Goal: Use online tool/utility: Use online tool/utility

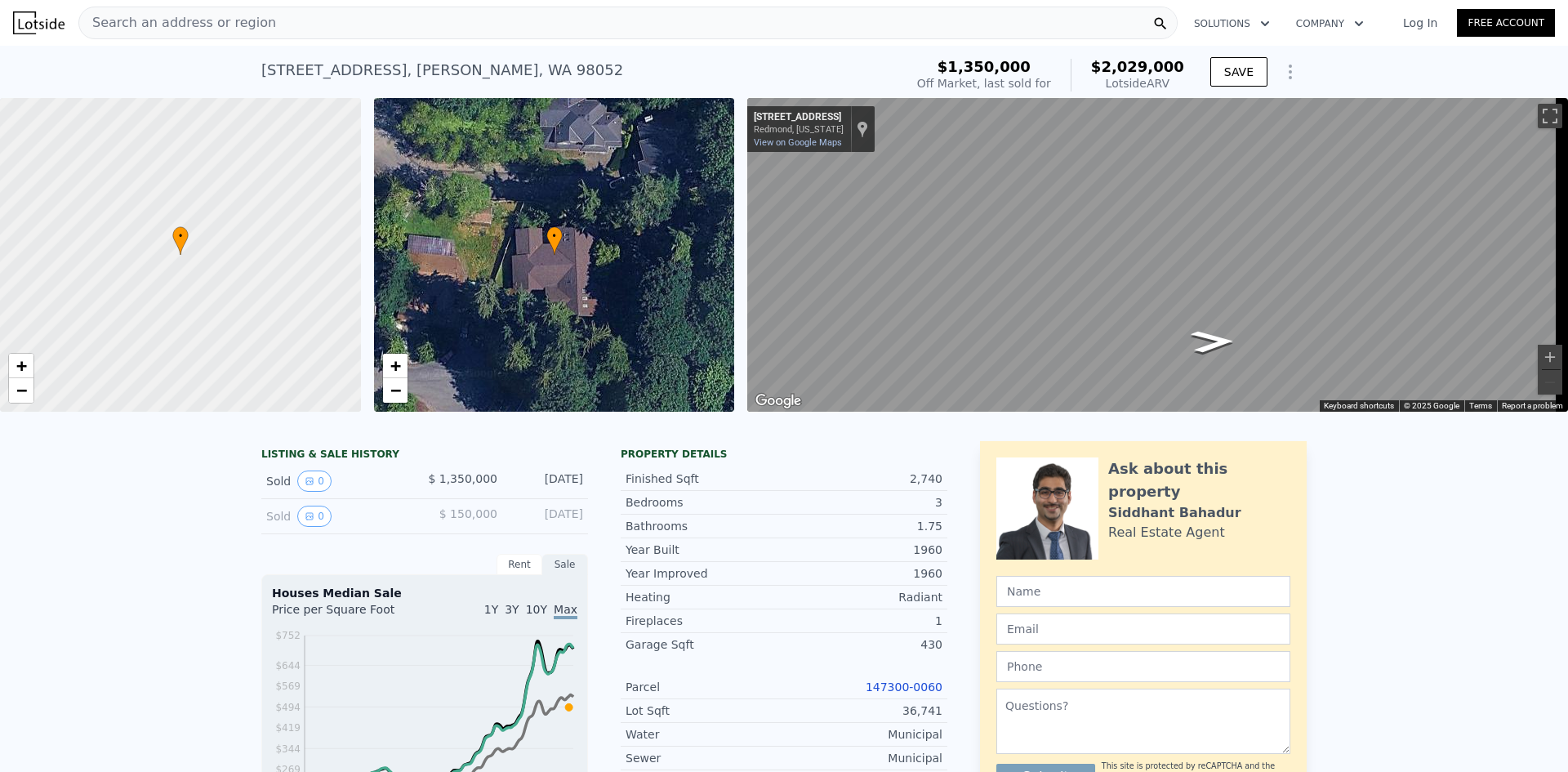
scroll to position [6, 0]
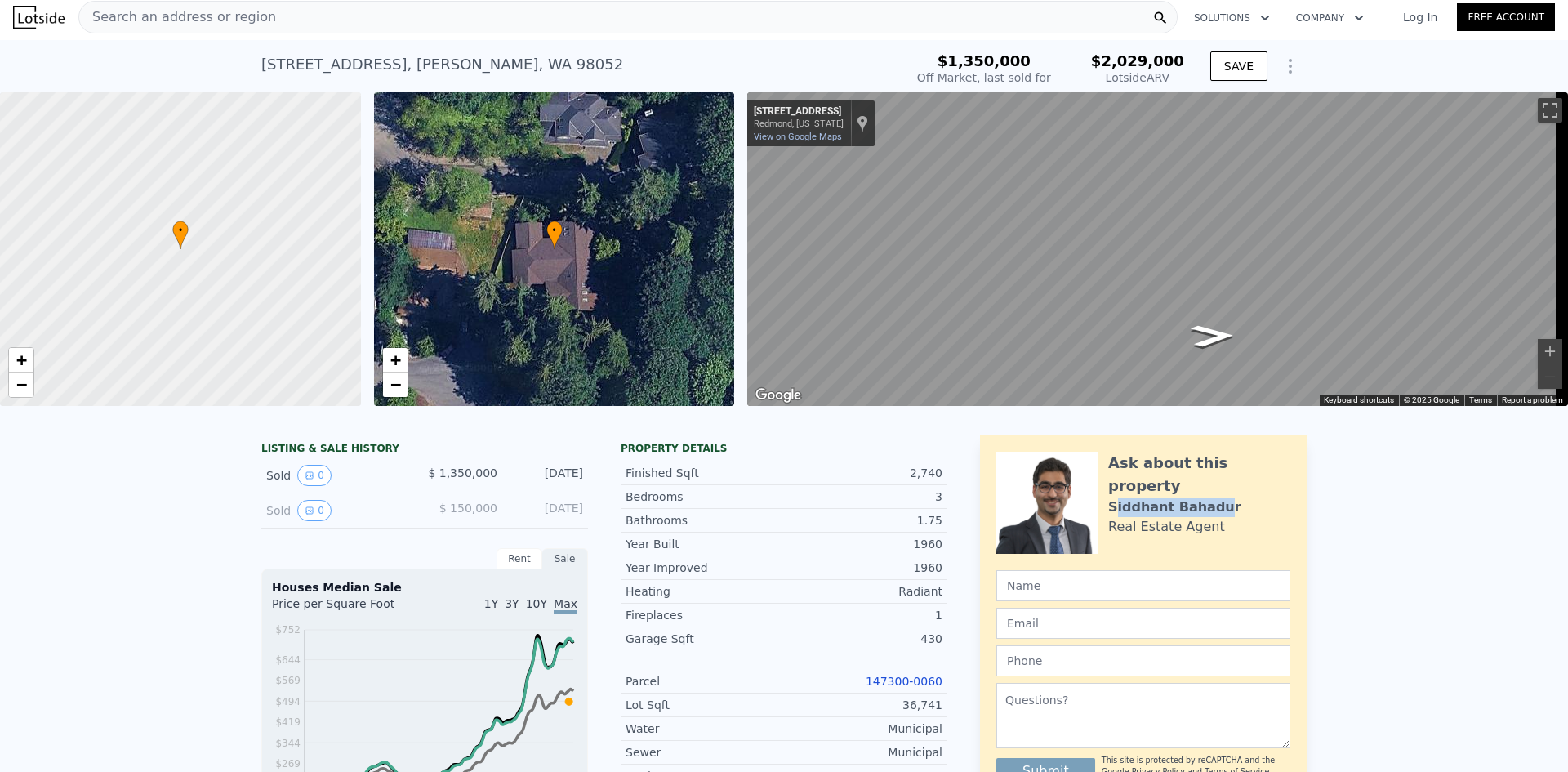
drag, startPoint x: 1106, startPoint y: 498, endPoint x: 1206, endPoint y: 501, distance: 100.0
click at [1206, 501] on div "[PERSON_NAME]" at bounding box center [1175, 507] width 133 height 19
drag, startPoint x: 1103, startPoint y: 497, endPoint x: 1219, endPoint y: 500, distance: 116.0
click at [1219, 500] on div "Ask about this property [PERSON_NAME] Real Estate Agent" at bounding box center [1199, 494] width 182 height 85
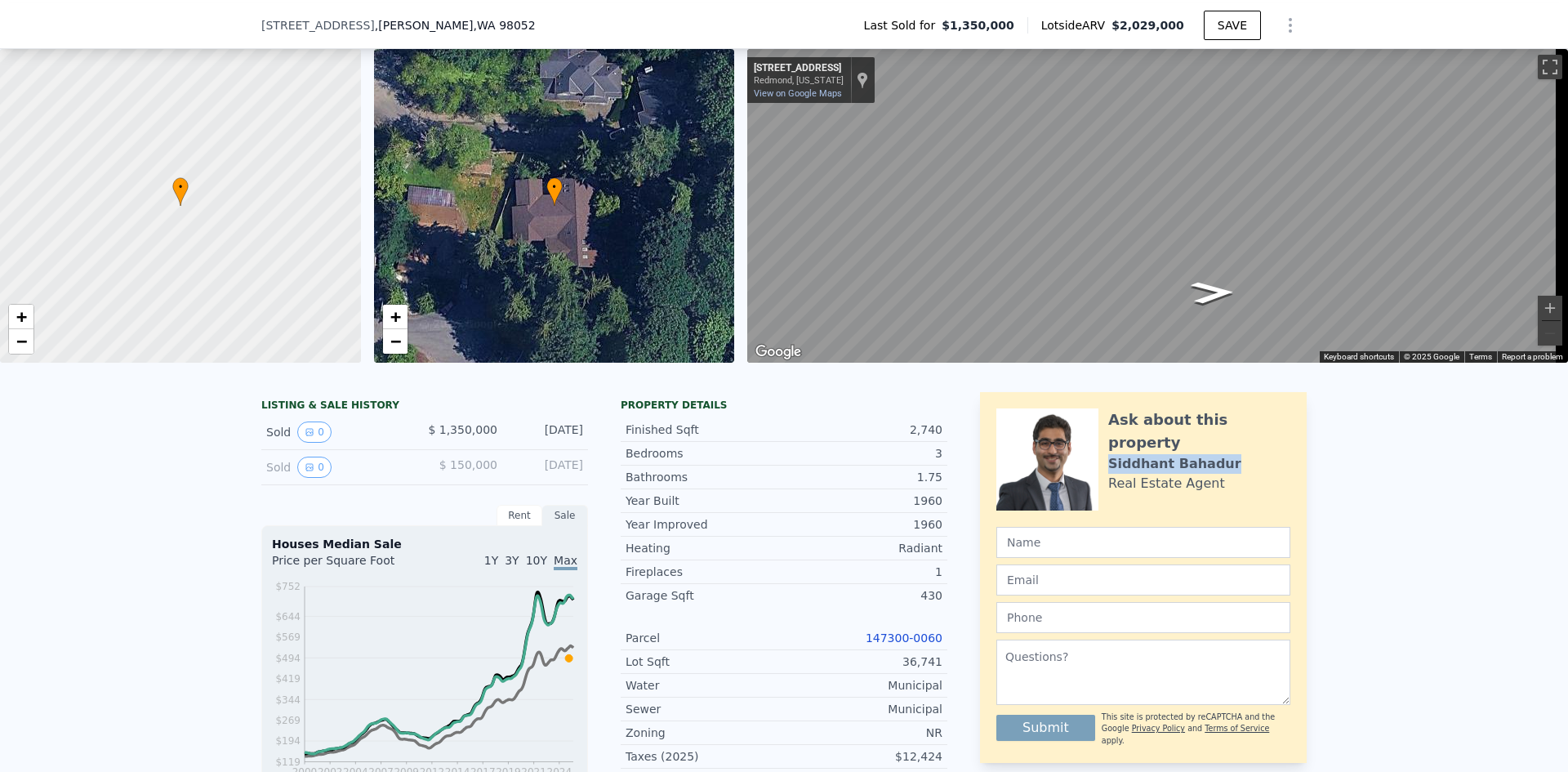
scroll to position [832, 0]
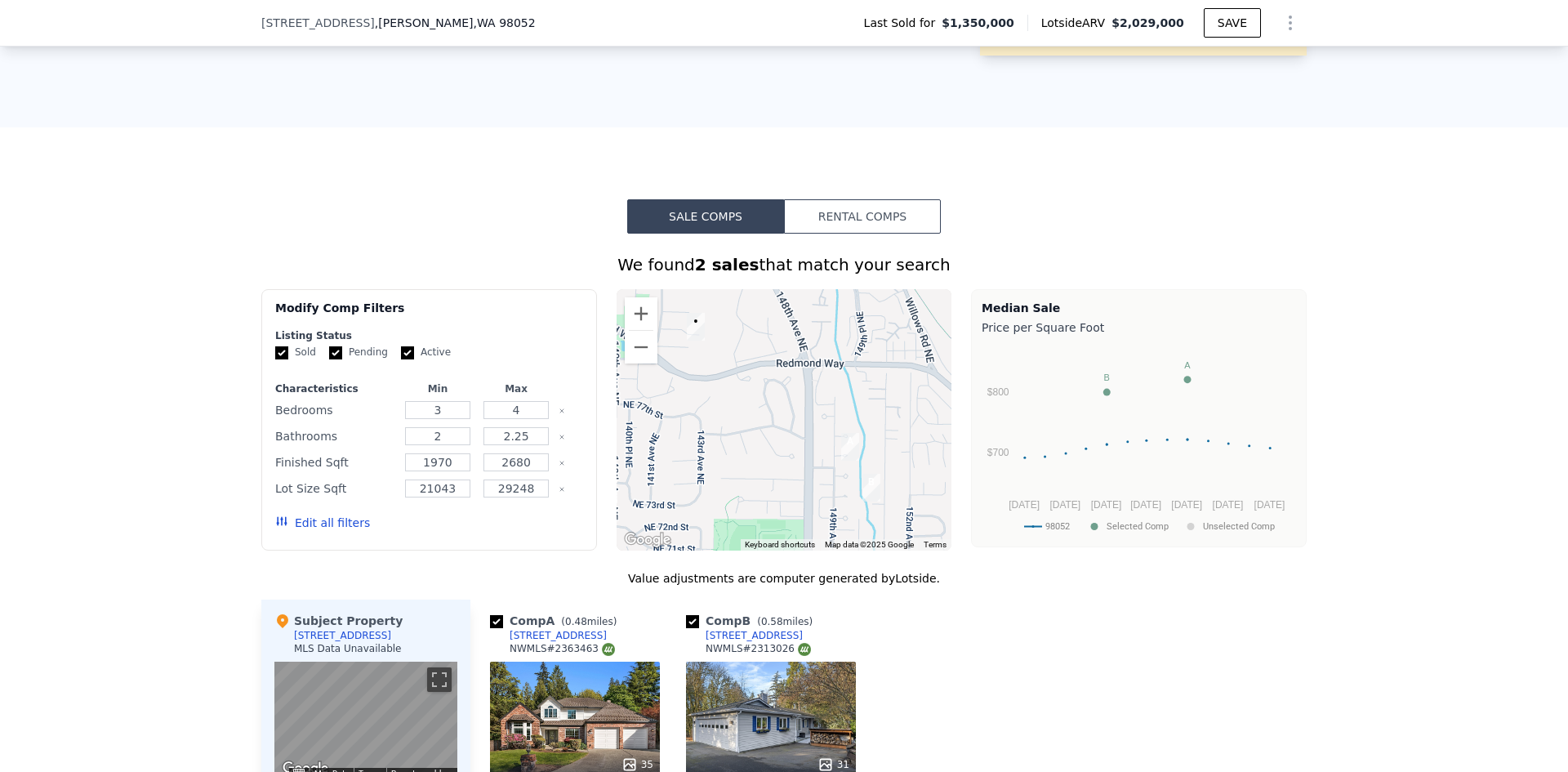
click at [340, 525] on button "Edit all filters" at bounding box center [322, 523] width 95 height 17
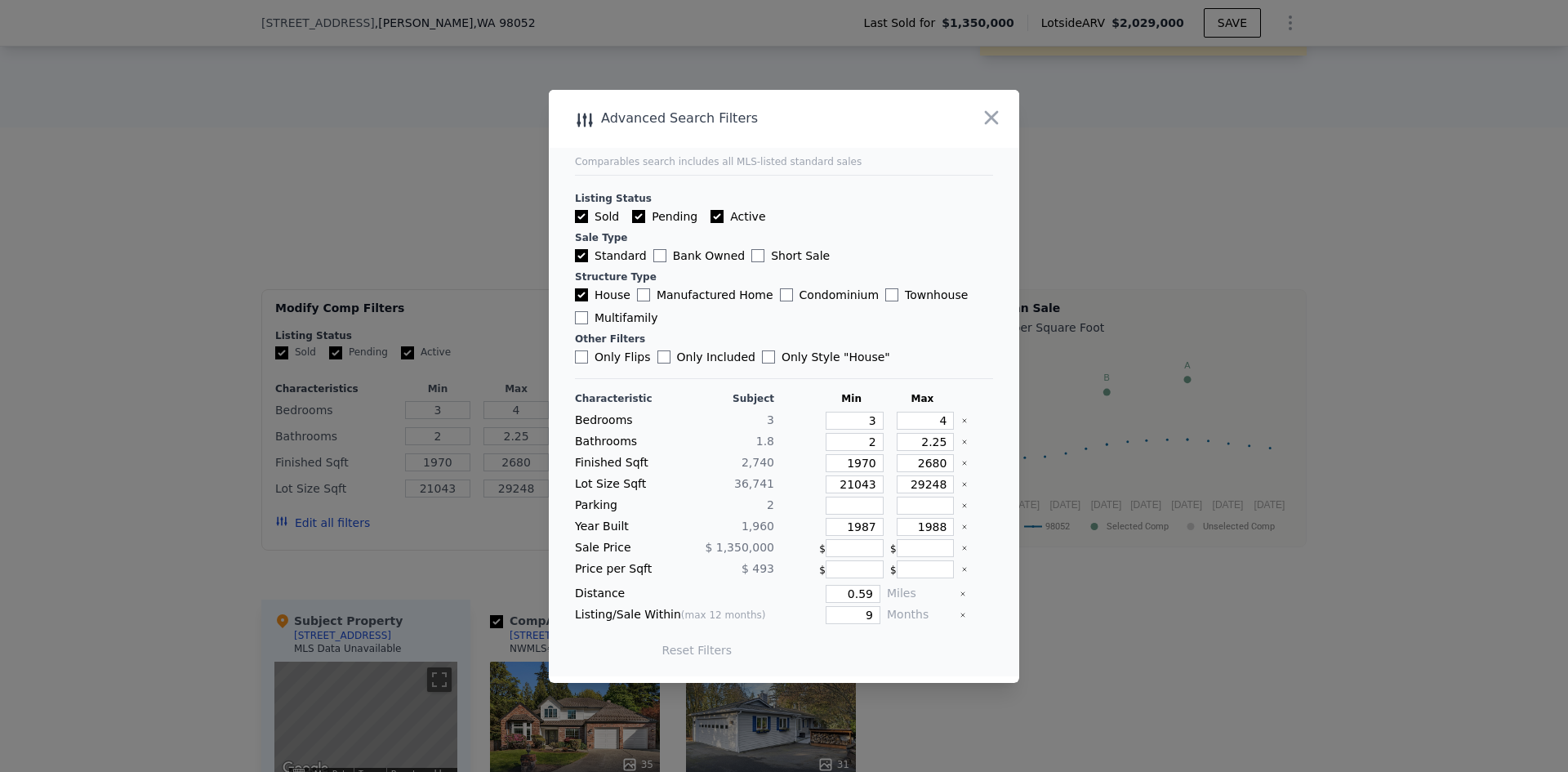
click at [580, 358] on input "Only Flips" at bounding box center [582, 356] width 13 height 13
click at [857, 592] on input "0.59" at bounding box center [852, 593] width 54 height 18
click at [888, 649] on button "Update Search" at bounding box center [875, 650] width 124 height 23
click at [576, 357] on input "Only Flips" at bounding box center [582, 356] width 13 height 13
checkbox input "false"
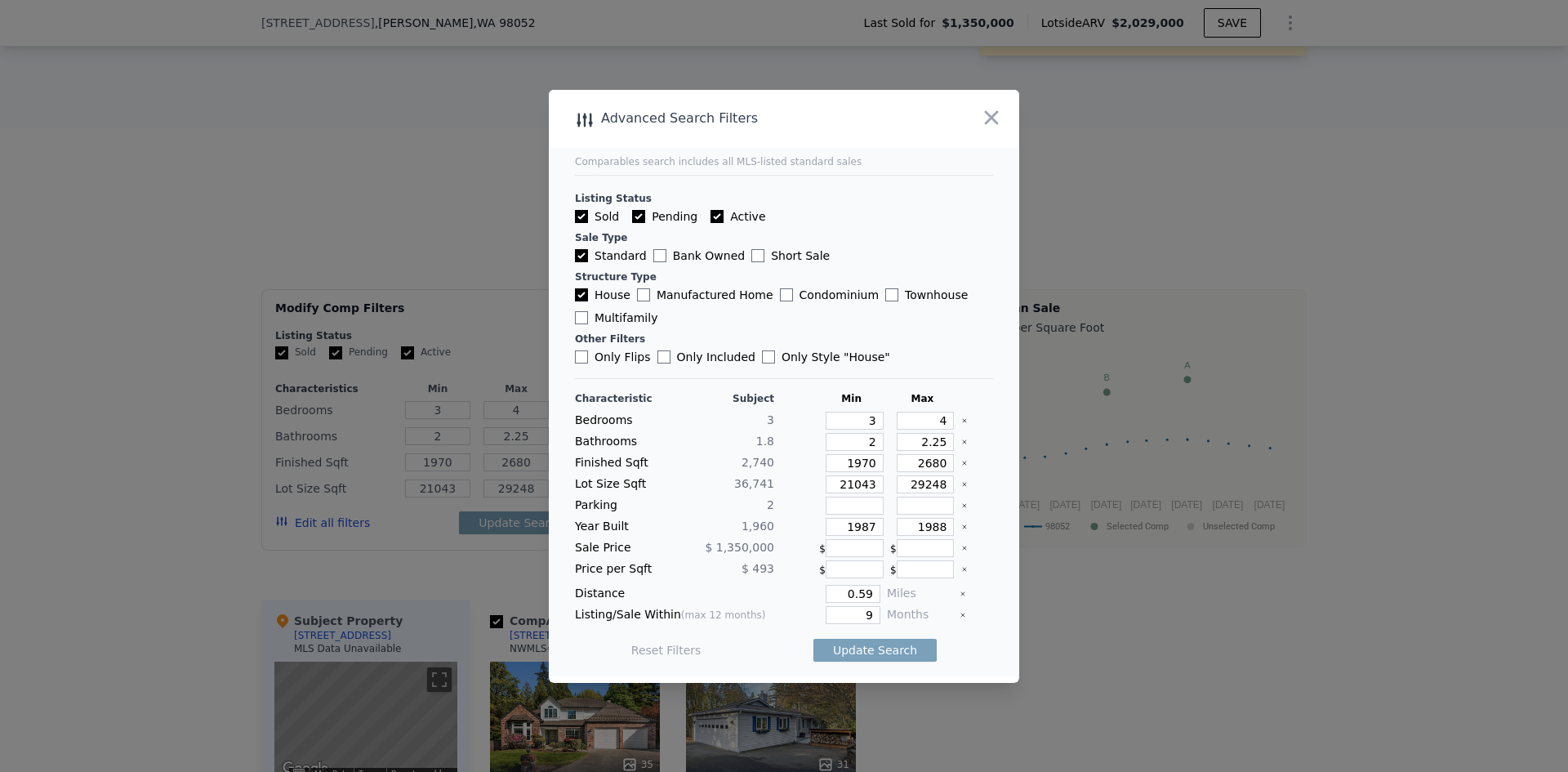
click at [762, 355] on input "Only Style " House "" at bounding box center [768, 356] width 13 height 13
checkbox input "true"
click at [866, 655] on button "Update Search" at bounding box center [875, 650] width 124 height 23
drag, startPoint x: 845, startPoint y: 596, endPoint x: 871, endPoint y: 603, distance: 26.9
click at [871, 603] on div "Characteristic Subject Min Max Bedrooms 3 3 4 Bathrooms 1.8 2 2.25 Finished Sqf…" at bounding box center [784, 533] width 418 height 281
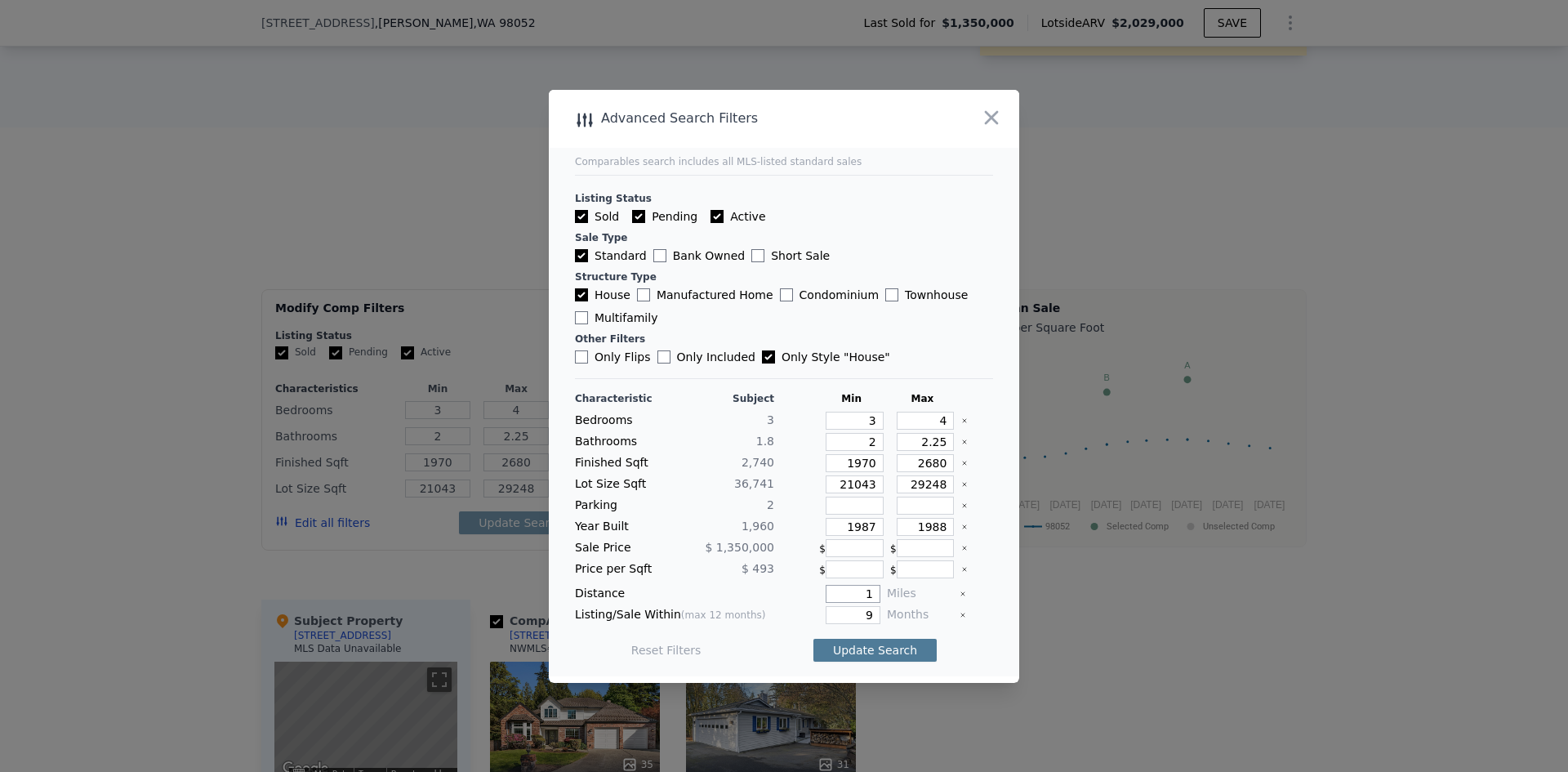
type input "1"
click at [888, 647] on button "Update Search" at bounding box center [875, 650] width 124 height 23
click at [762, 361] on input "Only Style " House "" at bounding box center [768, 356] width 13 height 13
checkbox input "false"
click at [889, 643] on button "Update Search" at bounding box center [875, 650] width 124 height 23
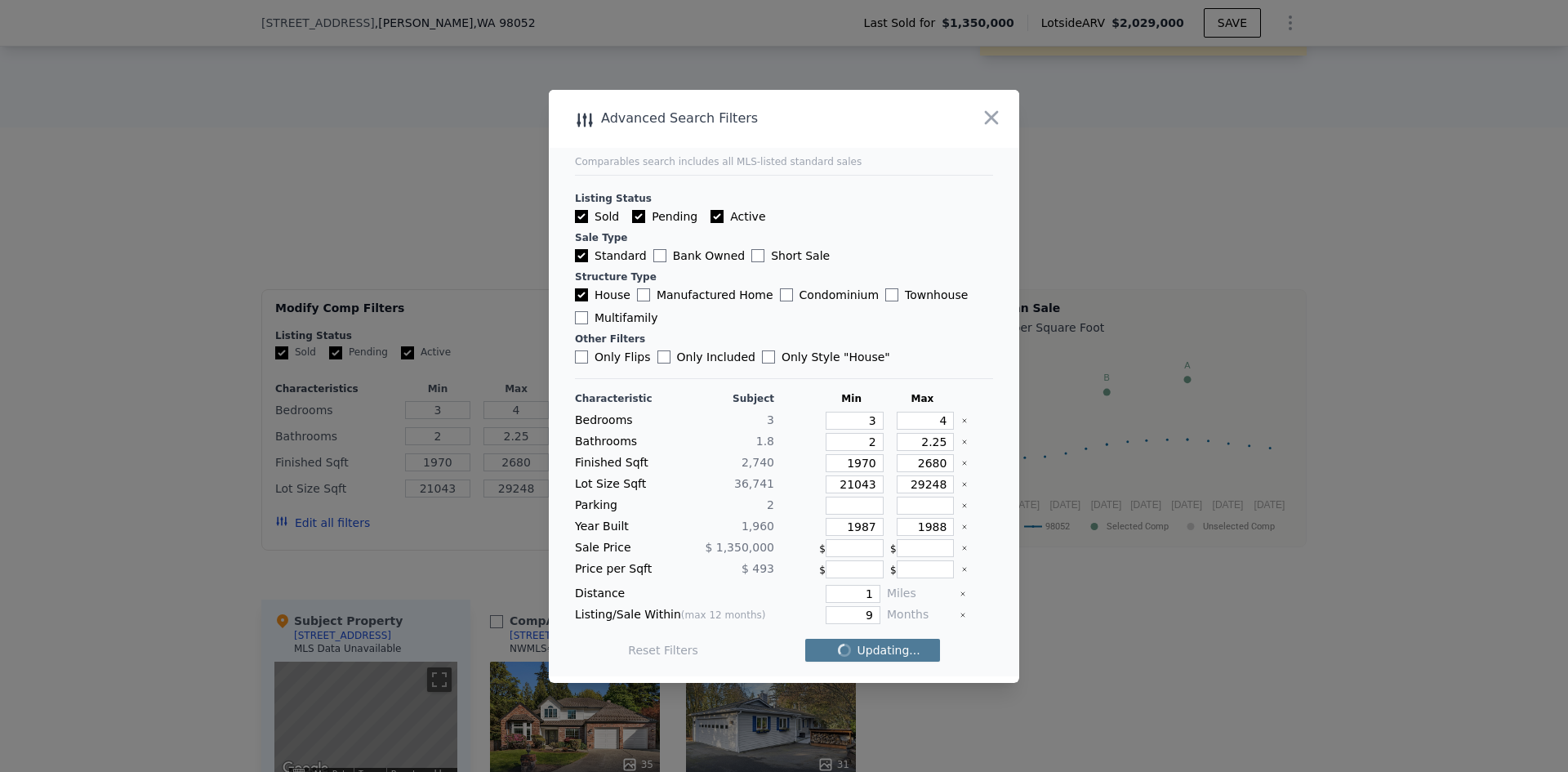
checkbox input "false"
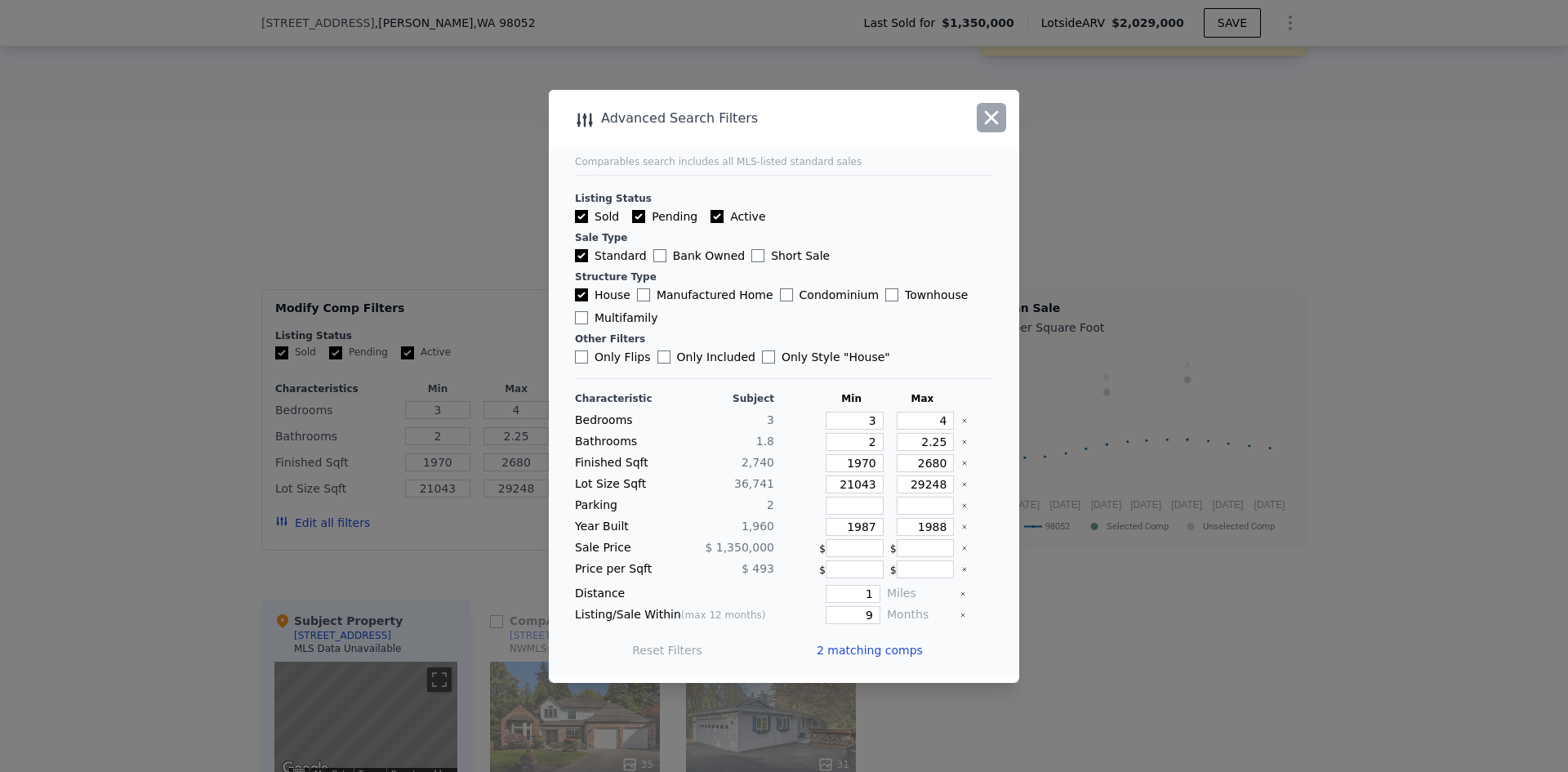
click at [995, 120] on icon "button" at bounding box center [992, 116] width 14 height 14
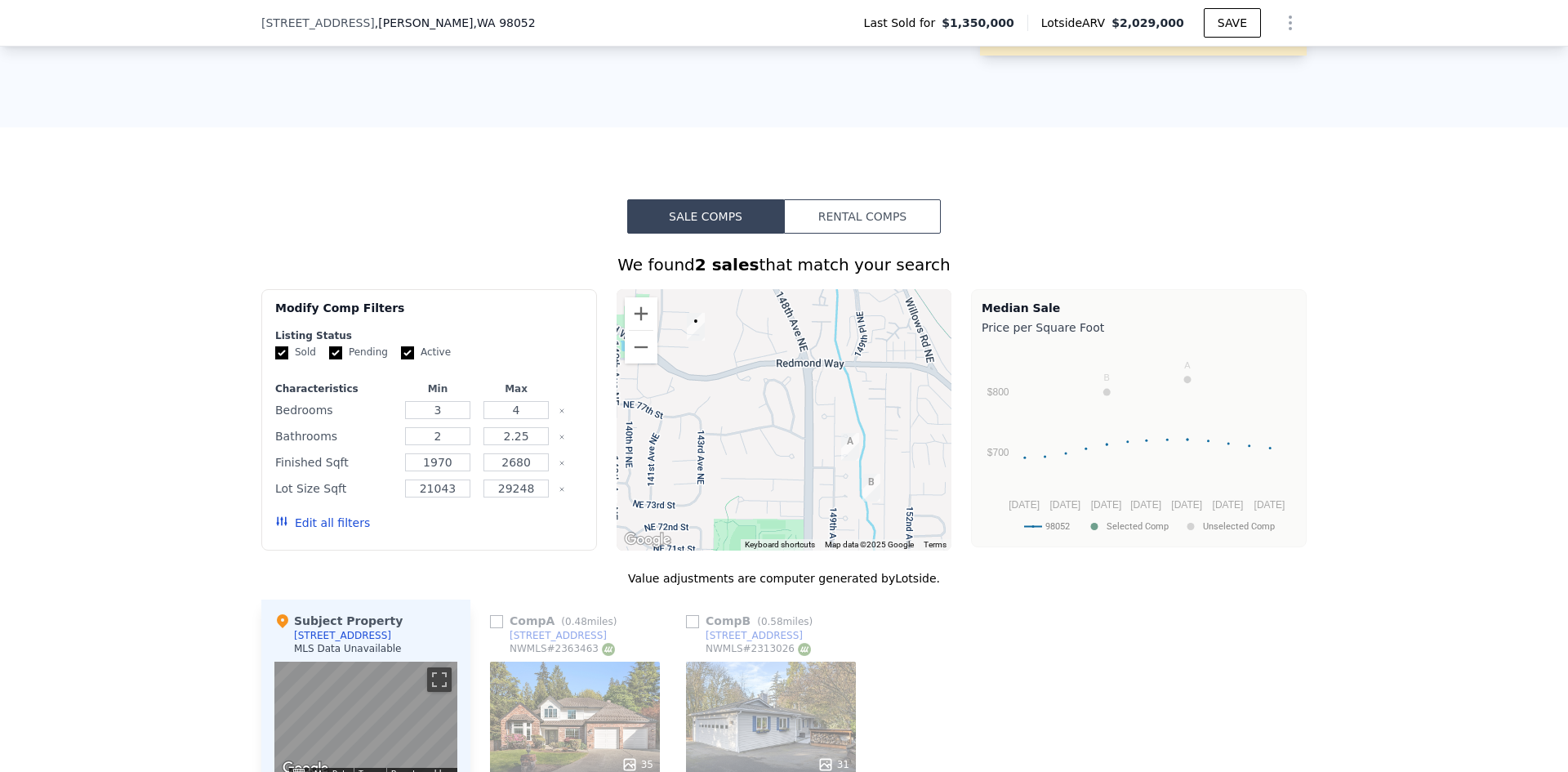
drag, startPoint x: 1553, startPoint y: 170, endPoint x: 1567, endPoint y: 257, distance: 88.1
click at [1567, 257] on div "Search an address or region Solutions Company Open main menu Log In Free Accoun…" at bounding box center [784, 386] width 1568 height 772
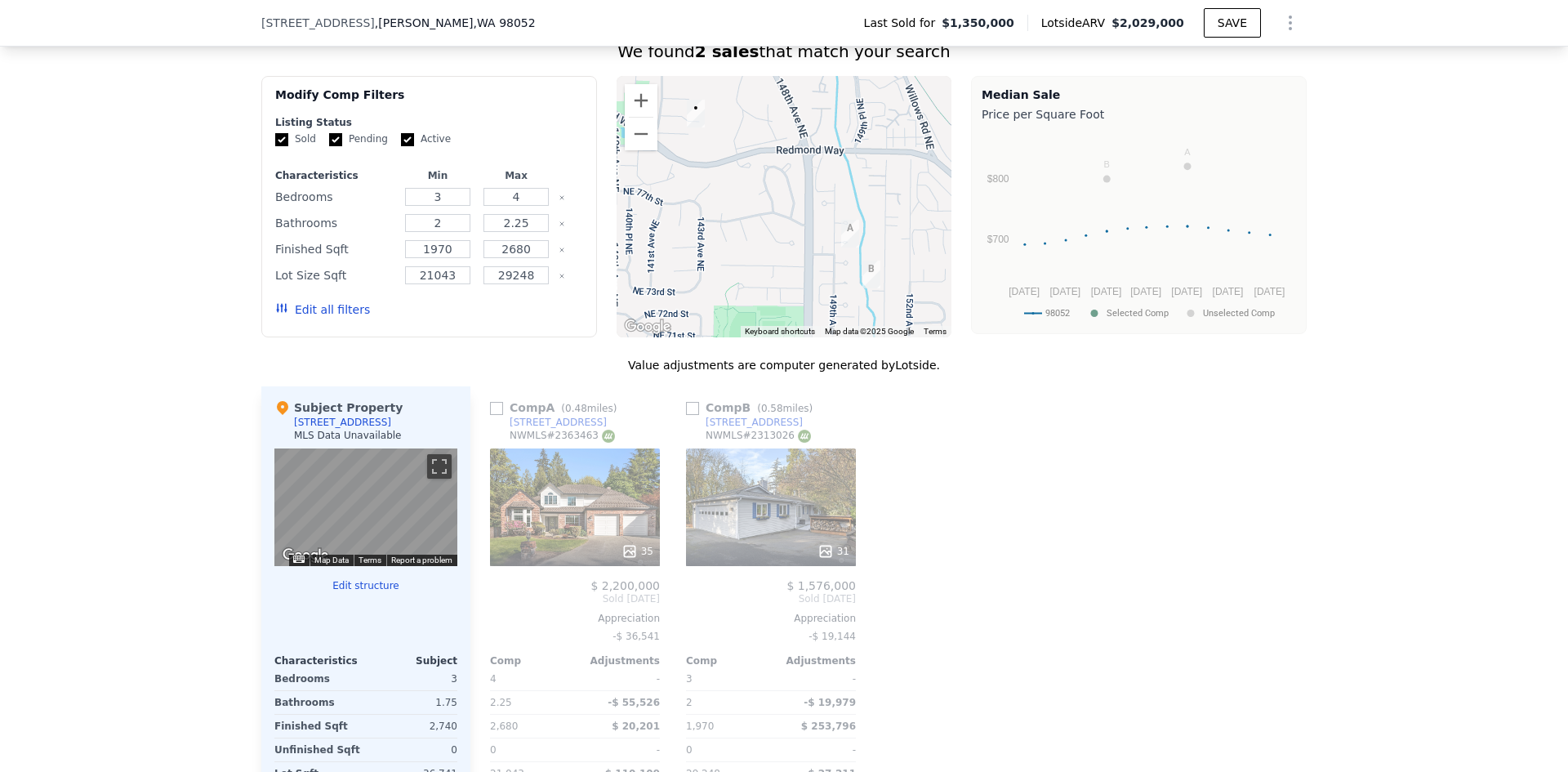
scroll to position [887, 0]
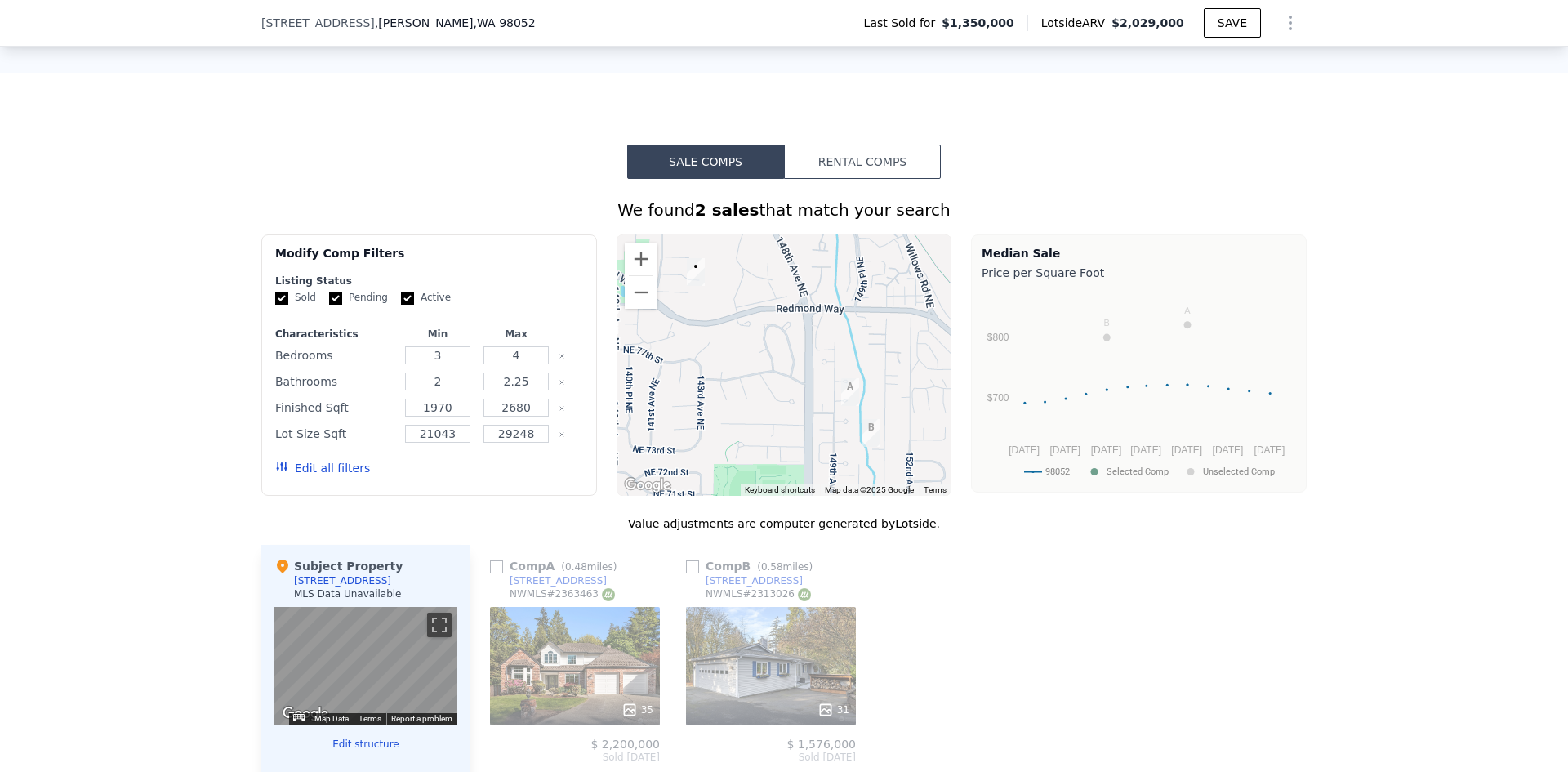
click at [339, 472] on button "Edit all filters" at bounding box center [322, 468] width 95 height 17
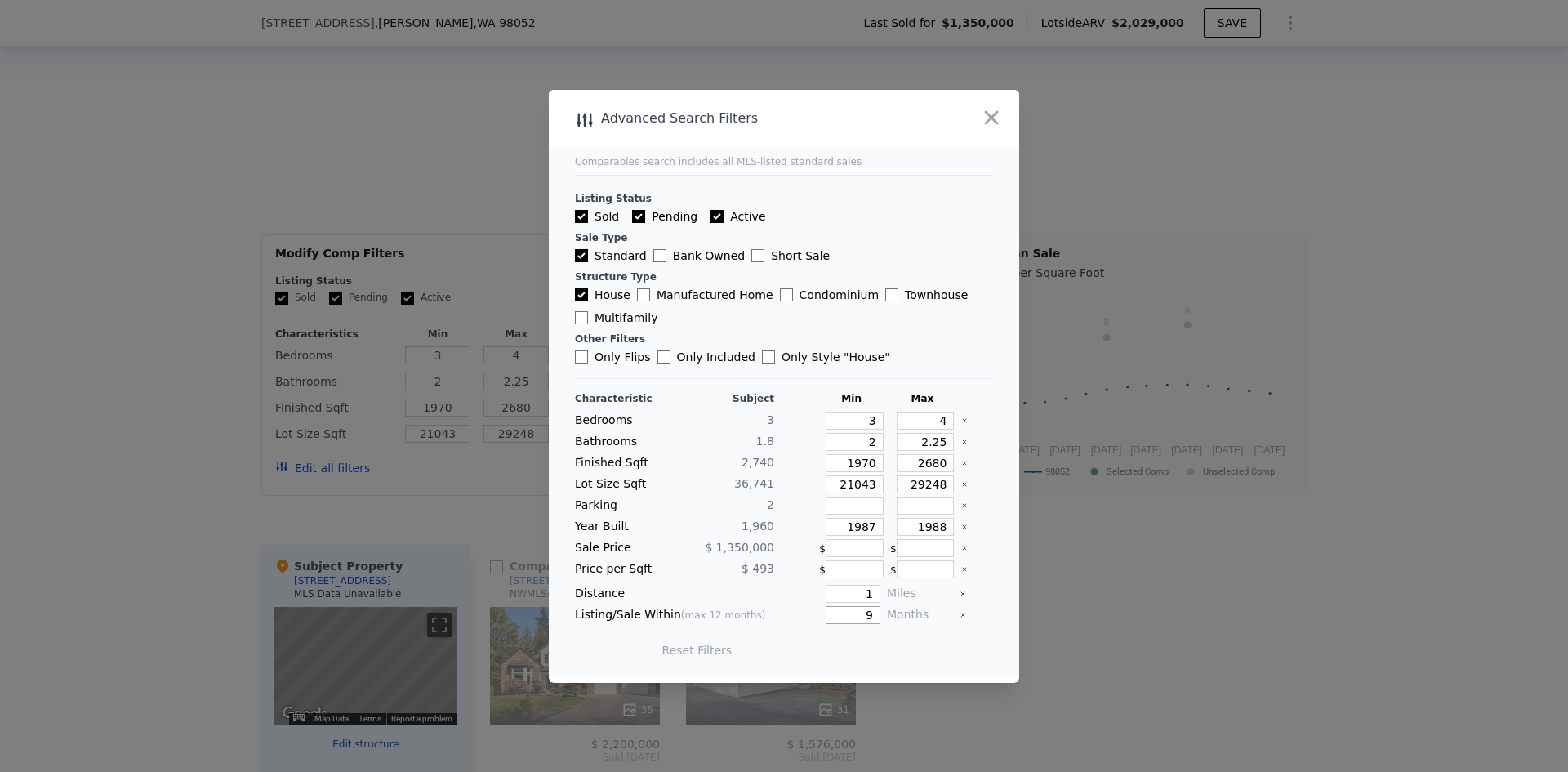
click at [860, 617] on input "9" at bounding box center [852, 614] width 54 height 18
click at [866, 591] on input "1" at bounding box center [852, 593] width 54 height 18
type input "2"
click at [840, 658] on button "Update Search" at bounding box center [875, 650] width 124 height 23
click at [981, 126] on icon "button" at bounding box center [991, 117] width 23 height 23
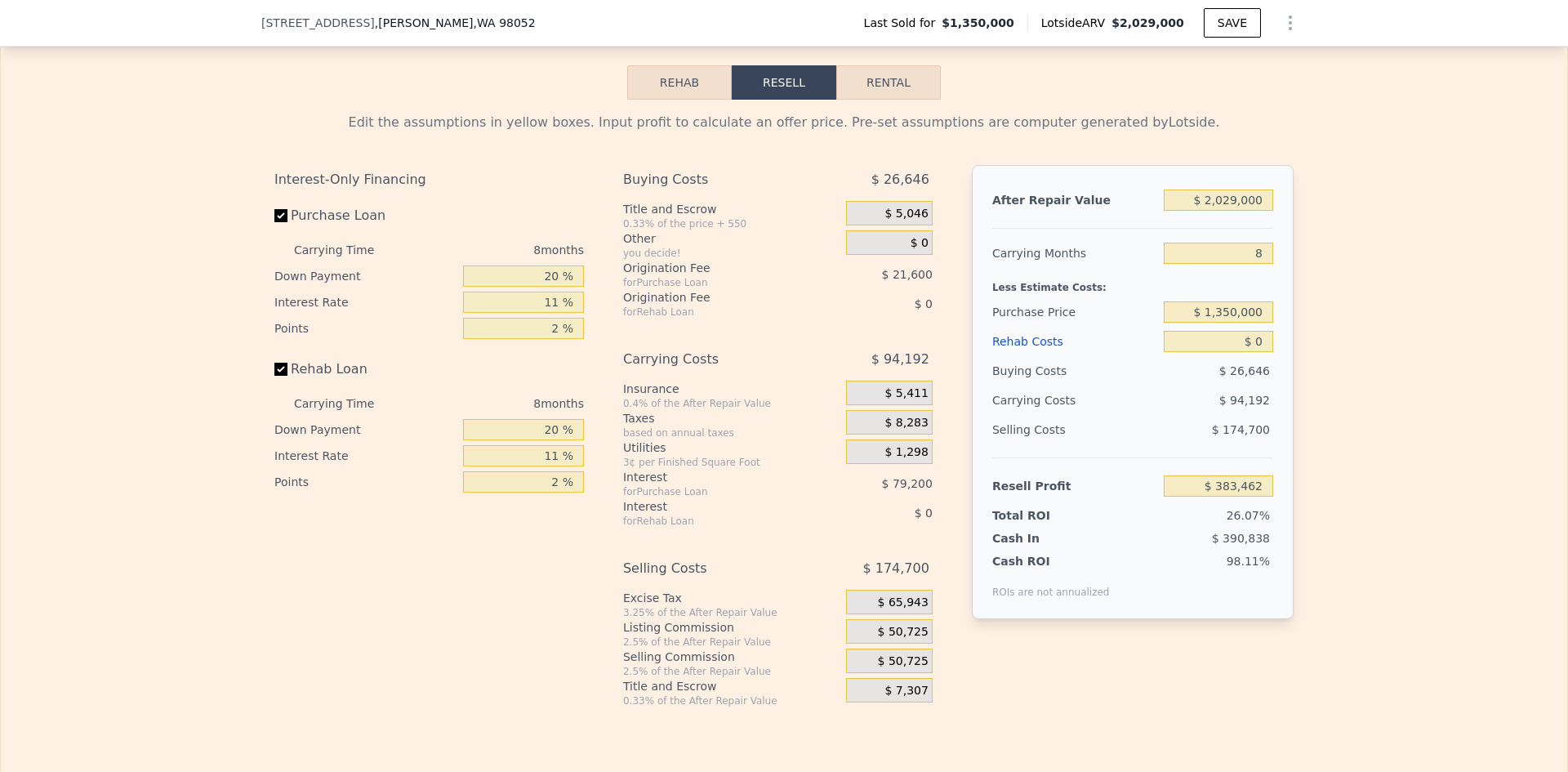
scroll to position [2017, 0]
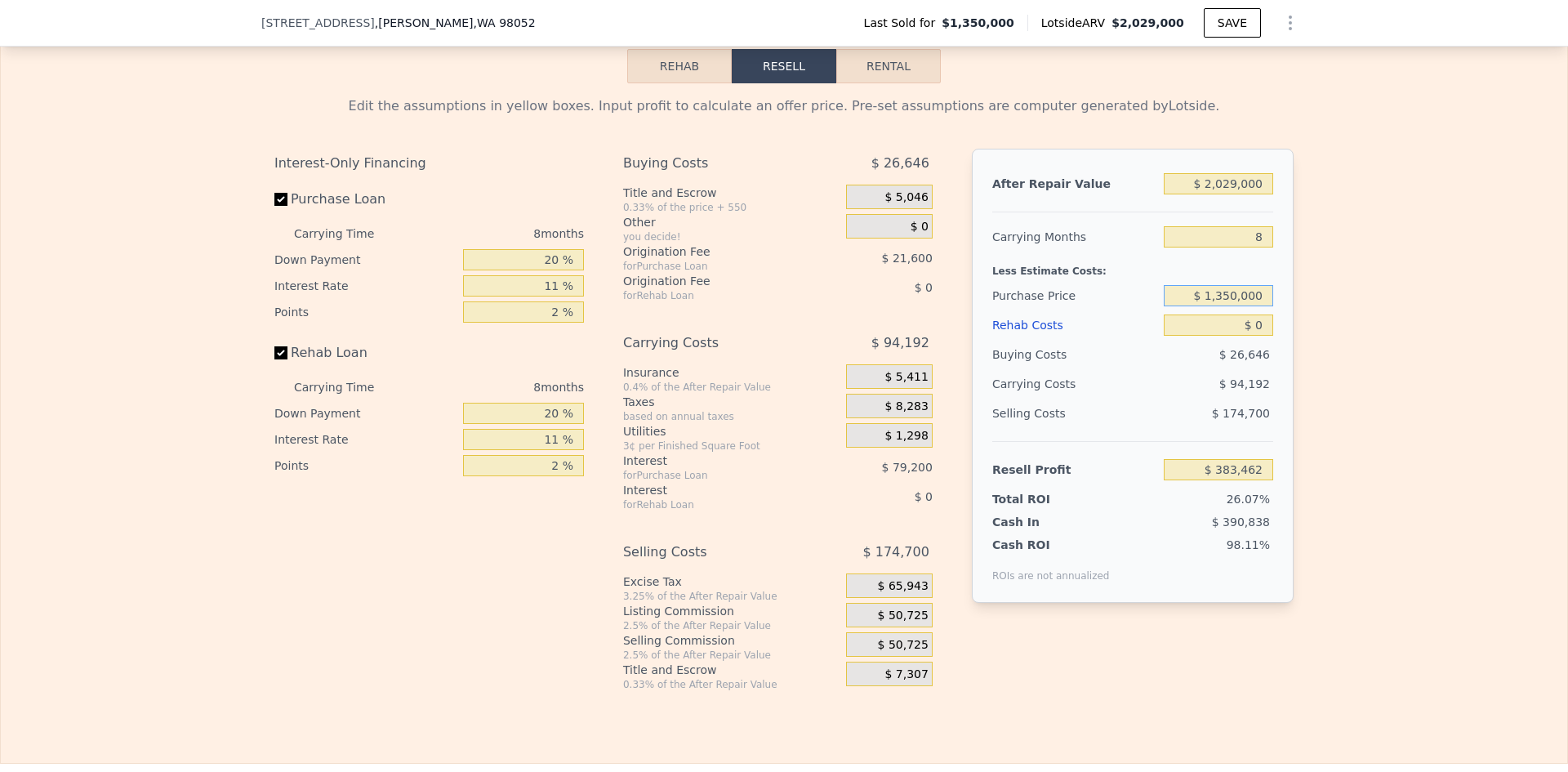
drag, startPoint x: 1220, startPoint y: 296, endPoint x: 1229, endPoint y: 296, distance: 9.0
click at [1229, 296] on input "$ 1,350,000" at bounding box center [1218, 296] width 110 height 21
type input "$ 1,410,000"
click at [1257, 324] on input "$ 0" at bounding box center [1218, 325] width 110 height 21
type input "$ 318,783"
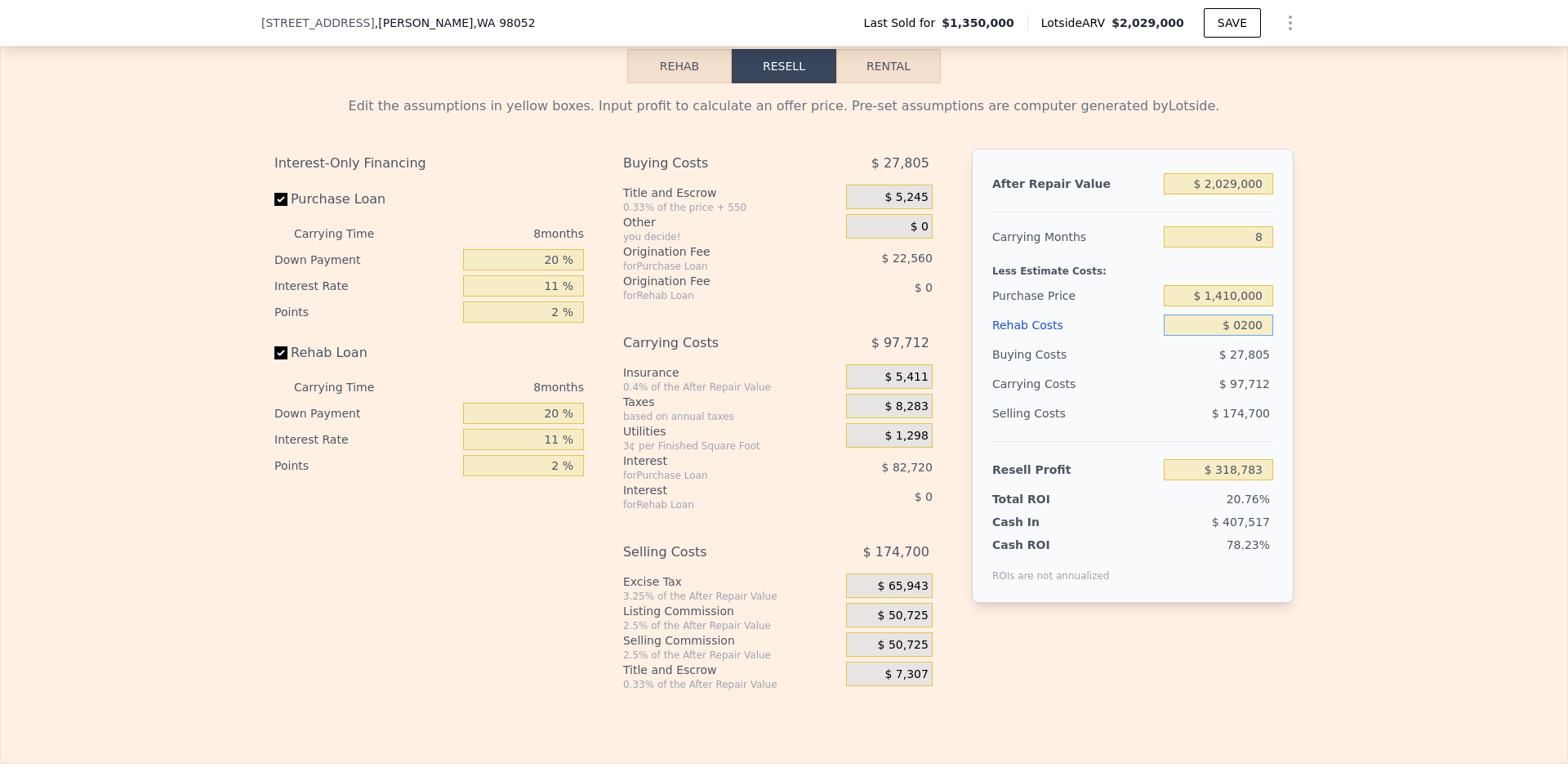
type input "$ 02,000"
type input "$ 316,631"
type input "$ 020,000"
type input "$ 297,287"
type input "$ 0200,000"
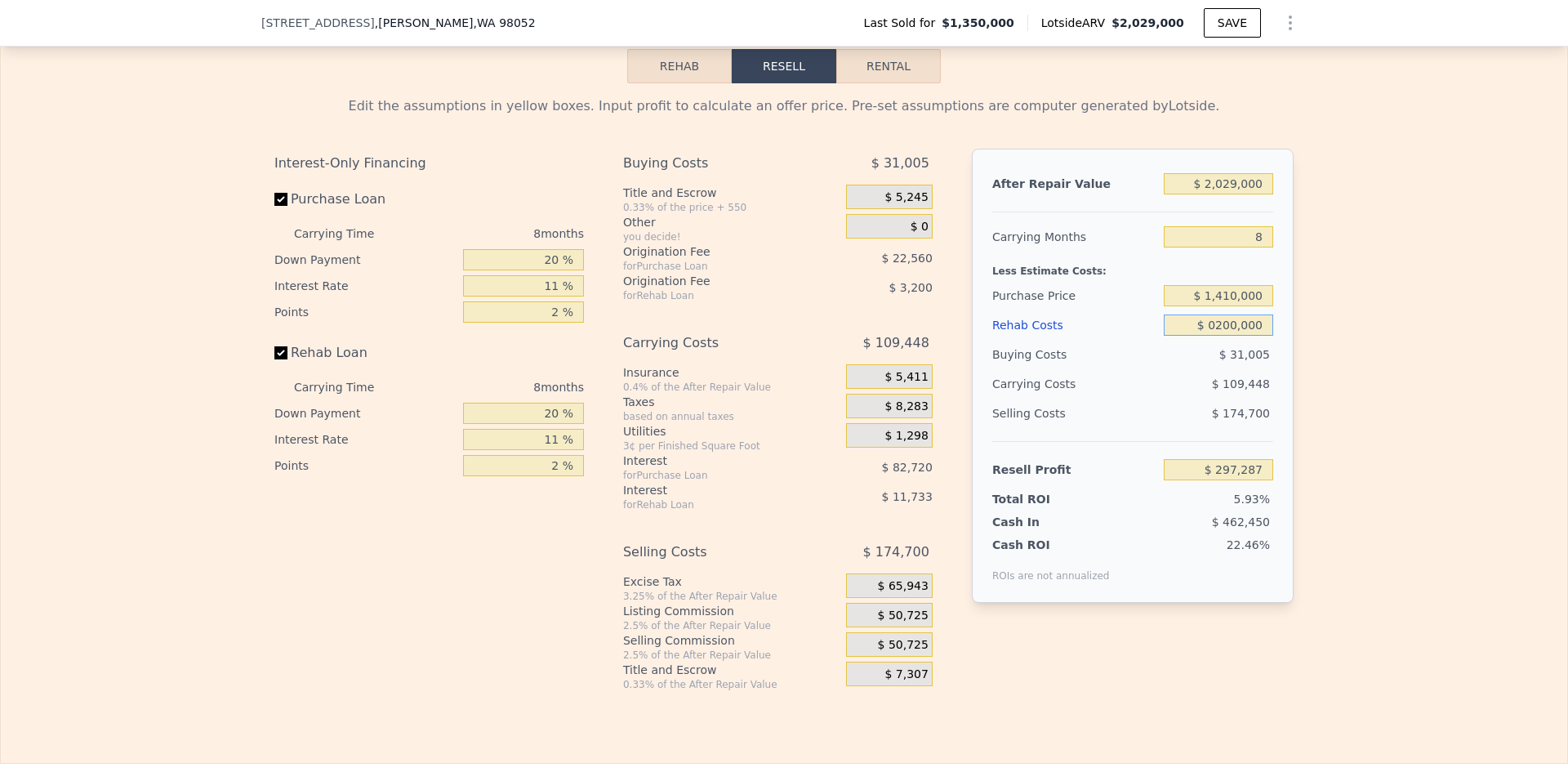
type input "$ 103,847"
click at [1165, 386] on div "$ 109,448" at bounding box center [1187, 384] width 173 height 30
type input "$ 200,000"
drag, startPoint x: 534, startPoint y: 463, endPoint x: 552, endPoint y: 467, distance: 18.4
click at [552, 467] on input "2 %" at bounding box center [524, 465] width 121 height 21
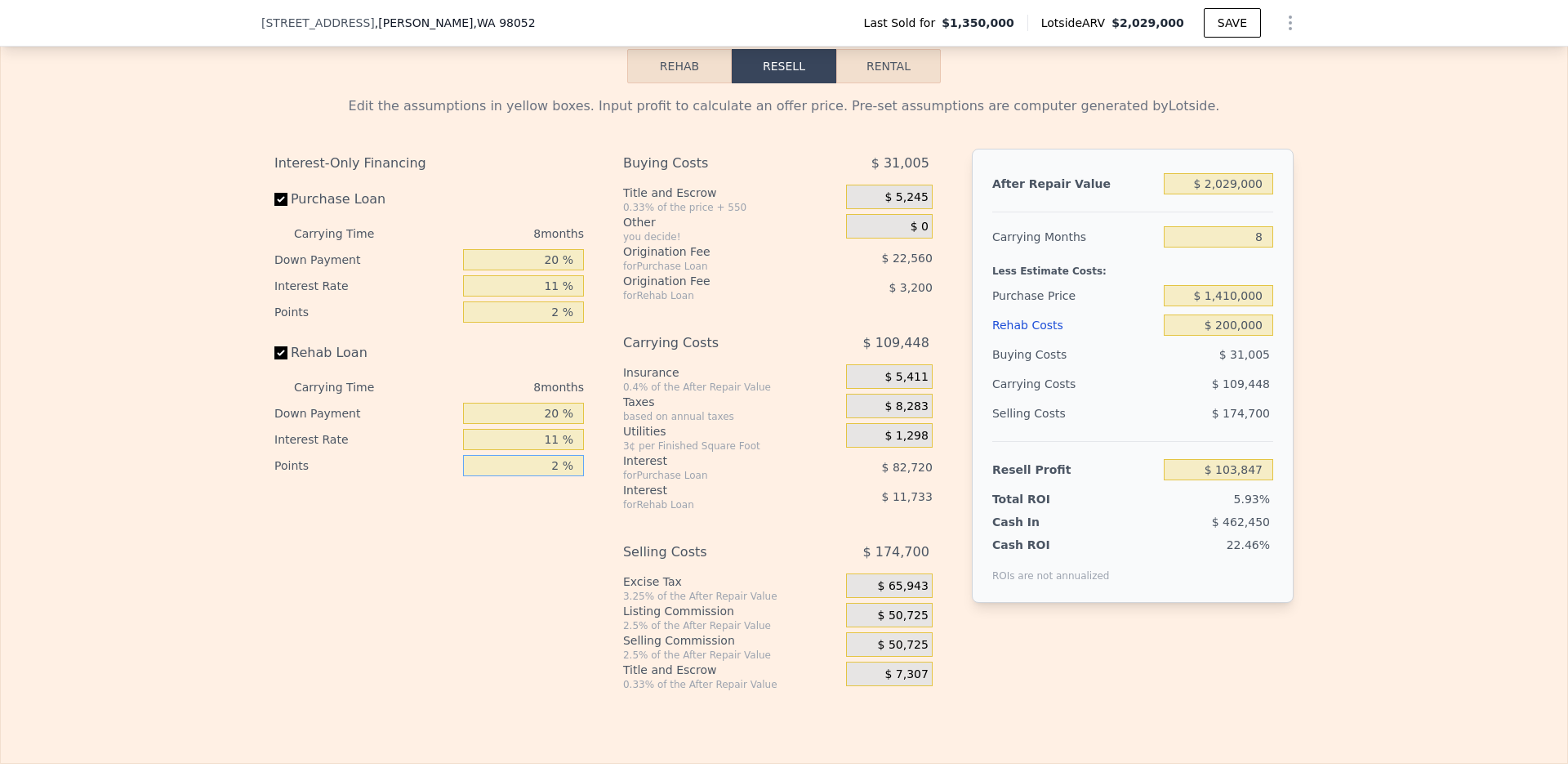
type input "1 %"
type input "$ 105,447"
type input "1 %"
click at [564, 534] on div "Interest-Only Financing Purchase Loan Carrying Time 8 months Down Payment 20 % …" at bounding box center [435, 419] width 322 height 542
drag, startPoint x: 544, startPoint y: 447, endPoint x: 555, endPoint y: 449, distance: 11.2
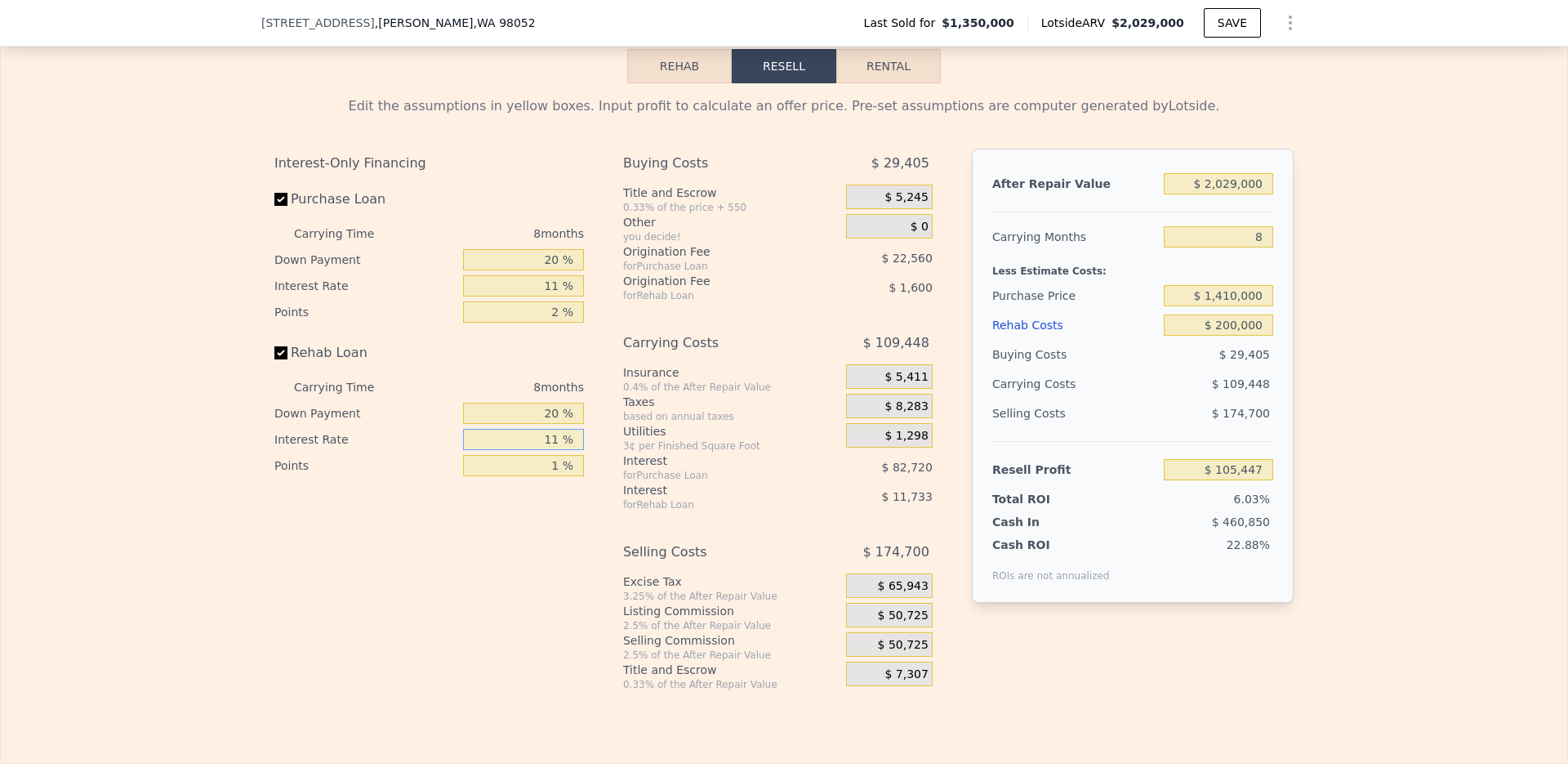
click at [555, 449] on input "11 %" at bounding box center [524, 439] width 121 height 21
type input "8 %"
type input "$ 108,647"
type input "8 %"
click at [634, 522] on div "Buying Costs $ 29,405 Title and Escrow 0.33% of the price + 550 $ 5,245 Other y…" at bounding box center [778, 419] width 309 height 542
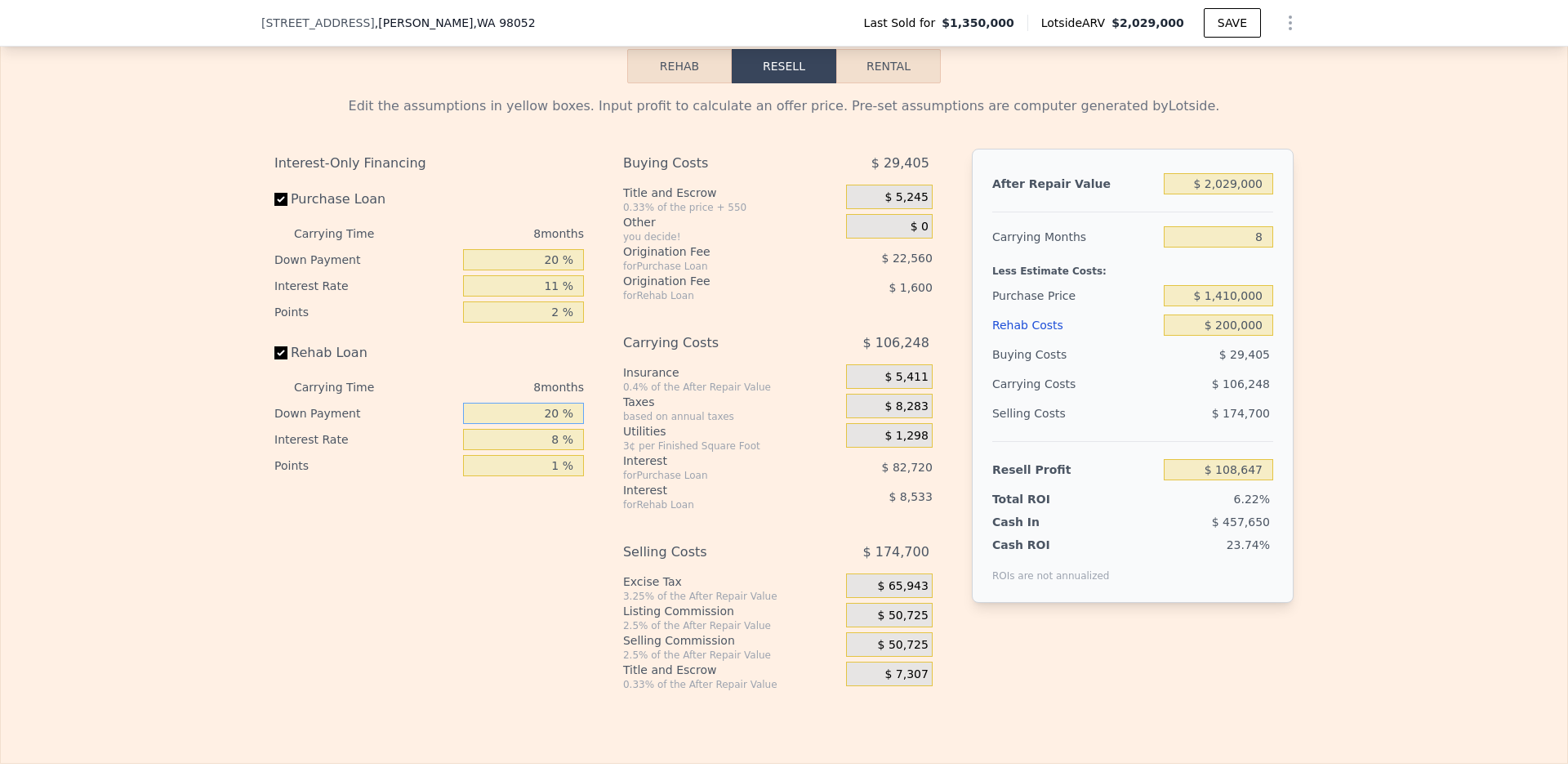
drag, startPoint x: 542, startPoint y: 416, endPoint x: 582, endPoint y: 422, distance: 40.4
click at [582, 422] on div "Interest-Only Financing Purchase Loan Carrying Time 8 months Down Payment 20 % …" at bounding box center [435, 419] width 322 height 542
click at [715, 433] on div "Utilities" at bounding box center [731, 431] width 216 height 17
click at [556, 314] on input "2 %" at bounding box center [524, 311] width 121 height 21
type input "1 %"
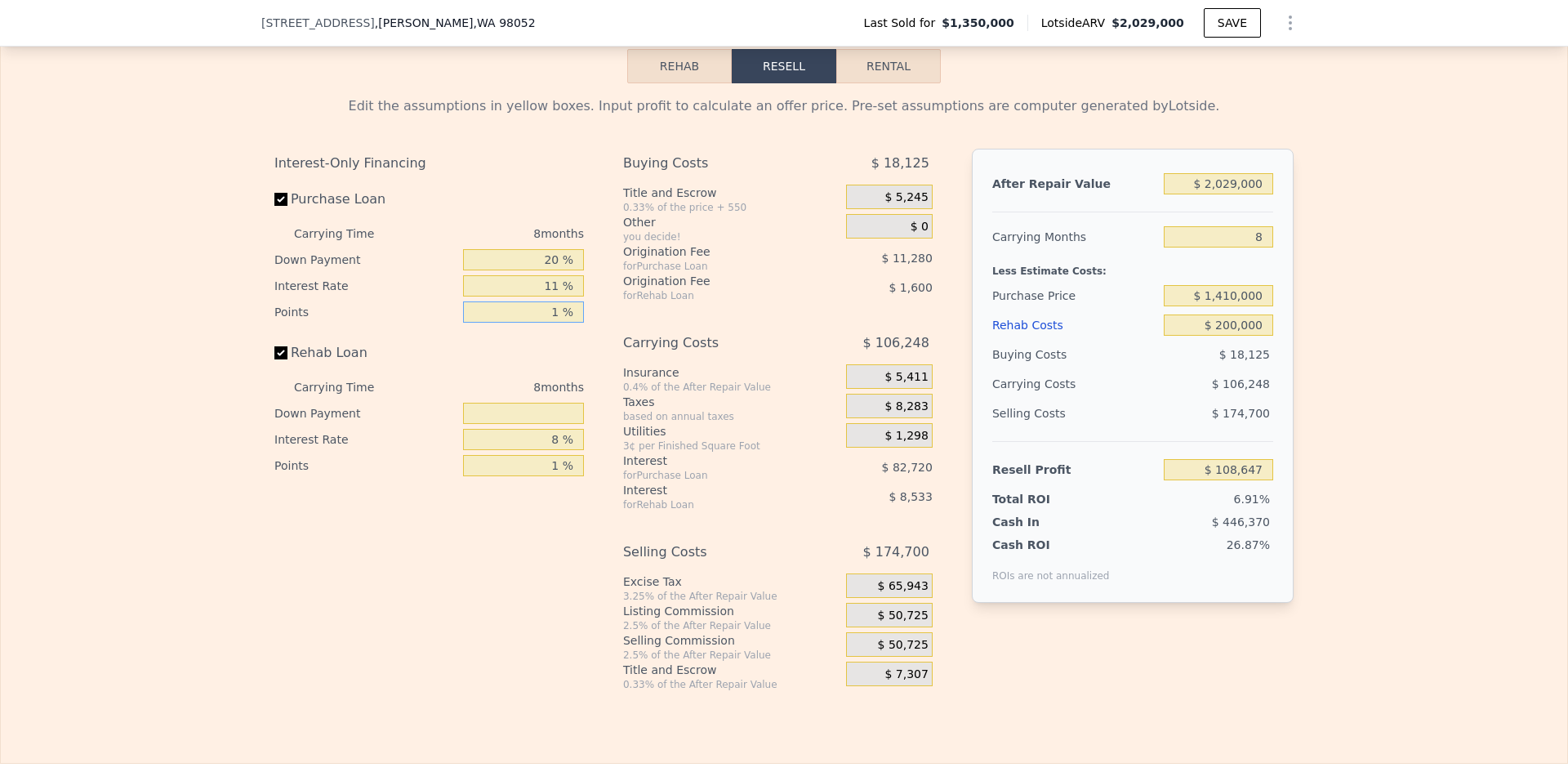
type input "$ 119,927"
type input "1 %"
click at [635, 349] on div "Carrying Costs" at bounding box center [714, 344] width 182 height 30
drag, startPoint x: 538, startPoint y: 283, endPoint x: 570, endPoint y: 280, distance: 32.1
click at [570, 280] on input "11 %" at bounding box center [524, 285] width 121 height 21
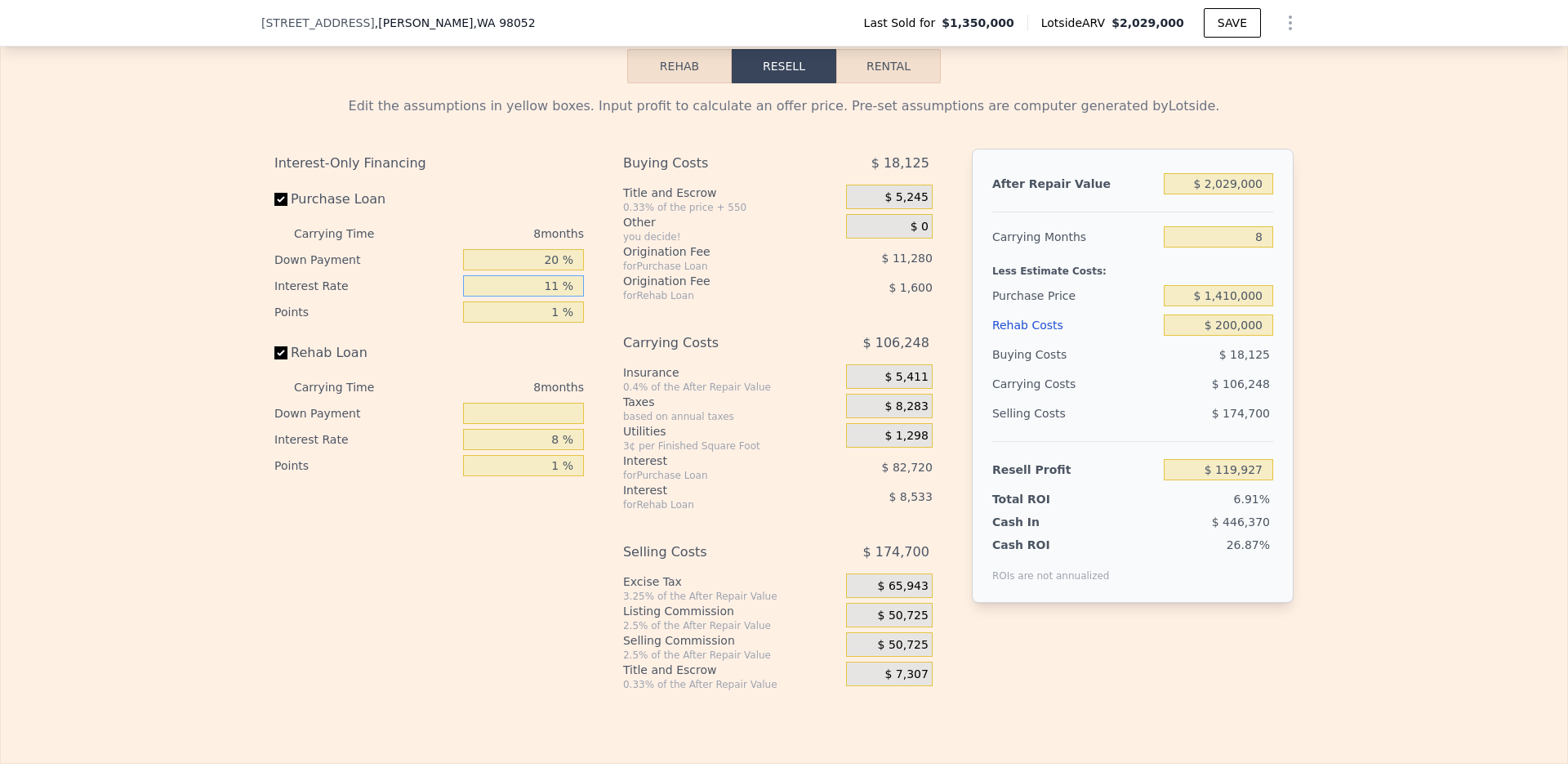
type input "8 %"
type input "$ 142,487"
type input "8 %"
click at [658, 340] on div "Carrying Costs" at bounding box center [714, 344] width 182 height 30
click at [549, 265] on input "20 %" at bounding box center [524, 259] width 121 height 21
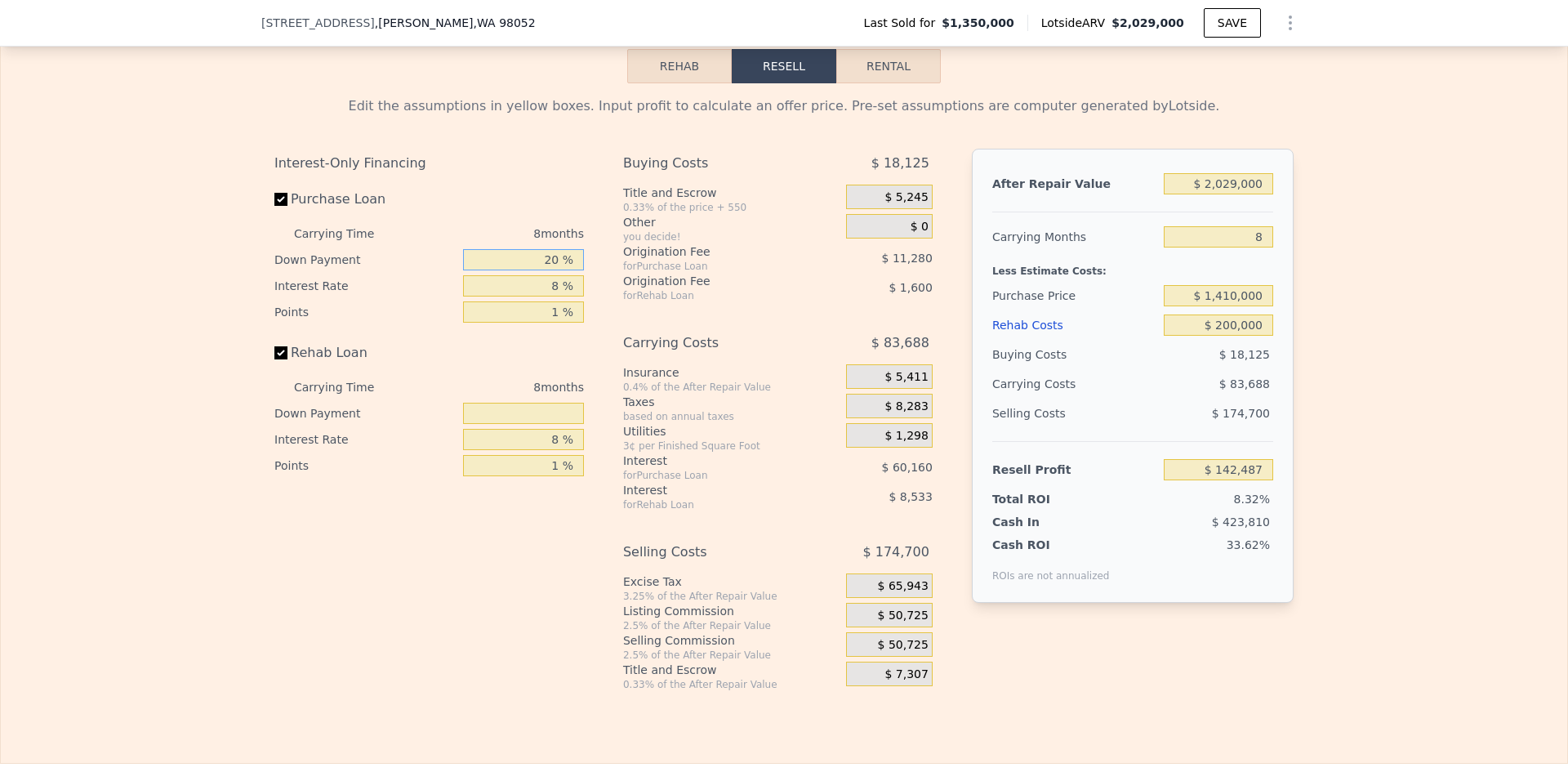
type input "10 %"
type input "$ 133,557"
type input "10 %"
click at [707, 442] on div "3¢ per Finished Square Foot" at bounding box center [731, 446] width 216 height 13
drag, startPoint x: 1218, startPoint y: 187, endPoint x: 1234, endPoint y: 187, distance: 16.0
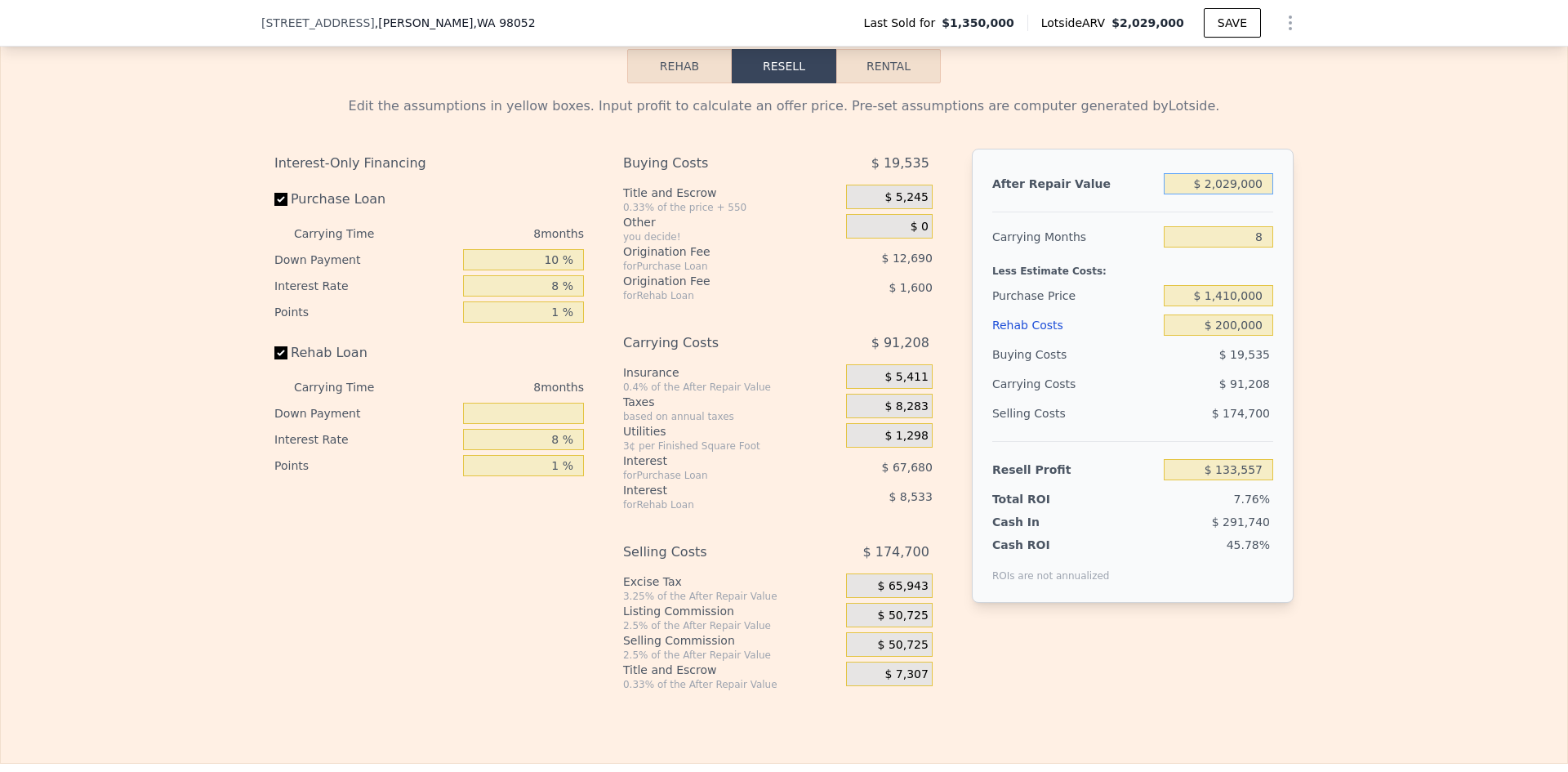
click at [1234, 187] on input "$ 2,029,000" at bounding box center [1218, 184] width 110 height 21
type input "$ 22,000"
type input "-$ 1,695,829"
type input "$ 220,000"
type input "-$ 1,515,352"
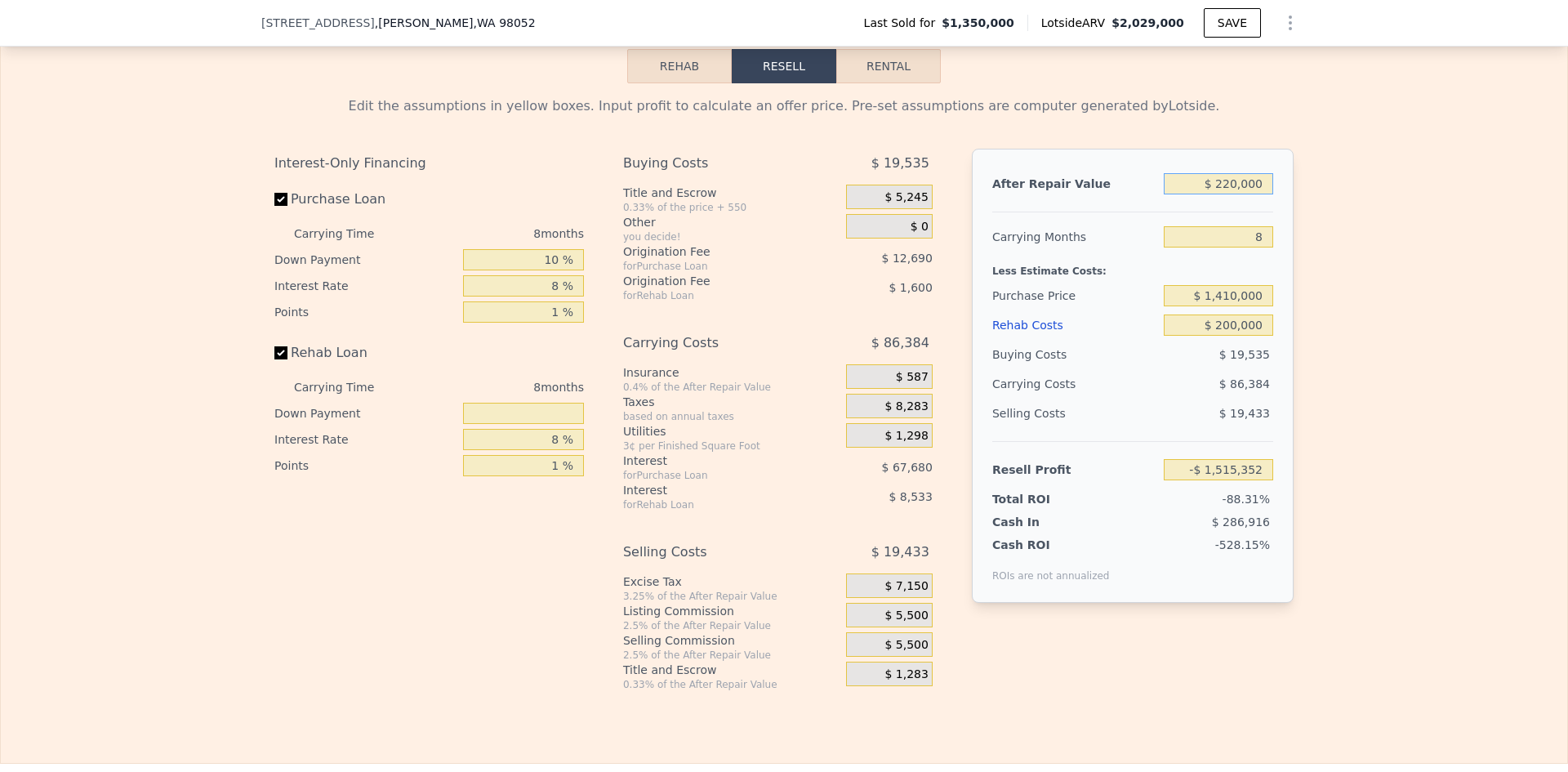
type input "$ 2,200,000"
type input "$ 289,425"
click at [1376, 430] on div "Edit the assumptions in yellow boxes. Input profit to calculate an offer price.…" at bounding box center [784, 387] width 1567 height 608
click at [1220, 191] on input "$ 2,200,000" at bounding box center [1218, 184] width 110 height 21
type input "$ 200,000"
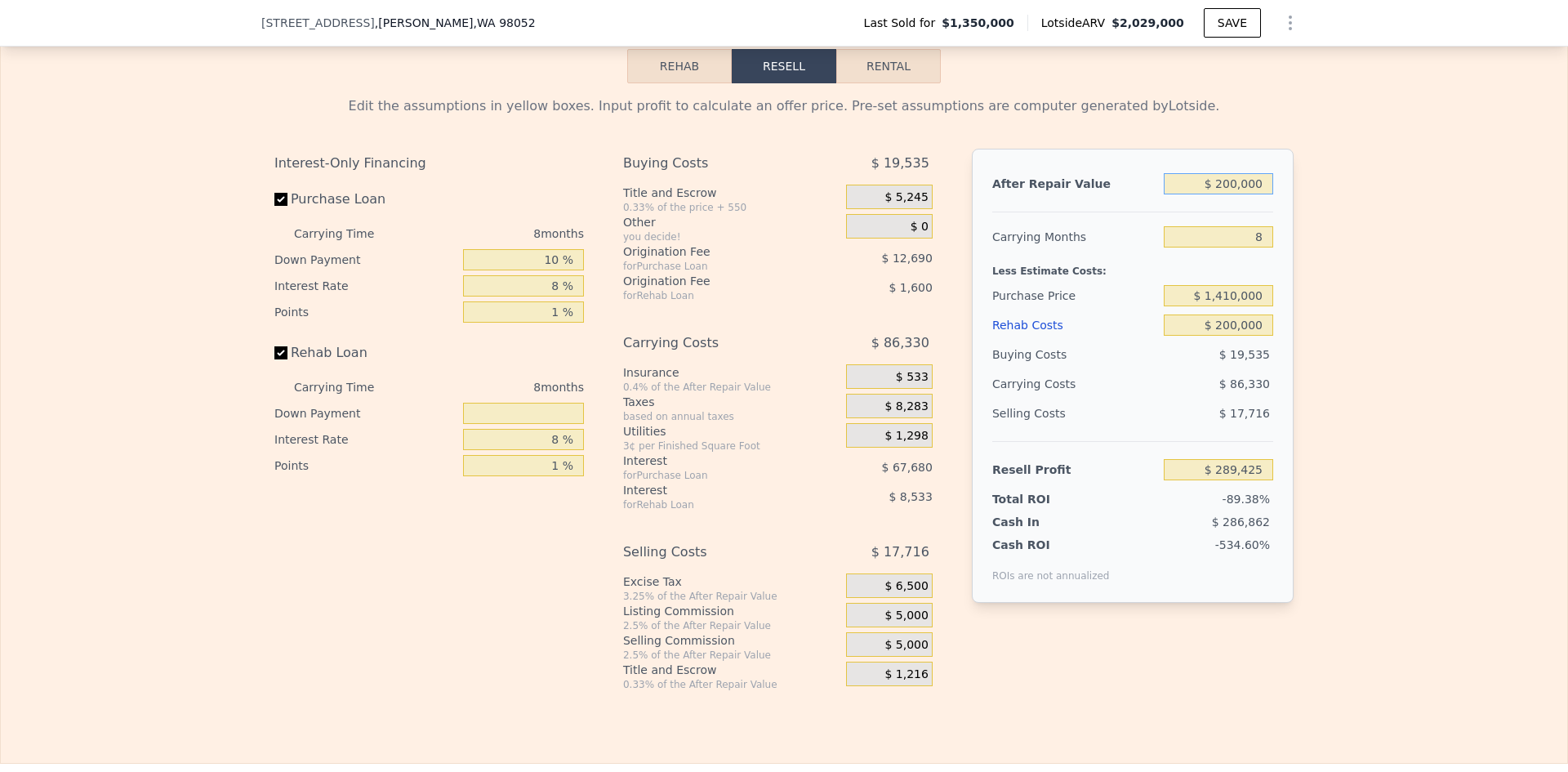
type input "-$ 1,533,581"
type input "$ 2,100,000"
type input "$ 198,275"
type input "$ 2,100,000"
click at [1368, 411] on div "Edit the assumptions in yellow boxes. Input profit to calculate an offer price.…" at bounding box center [784, 387] width 1567 height 608
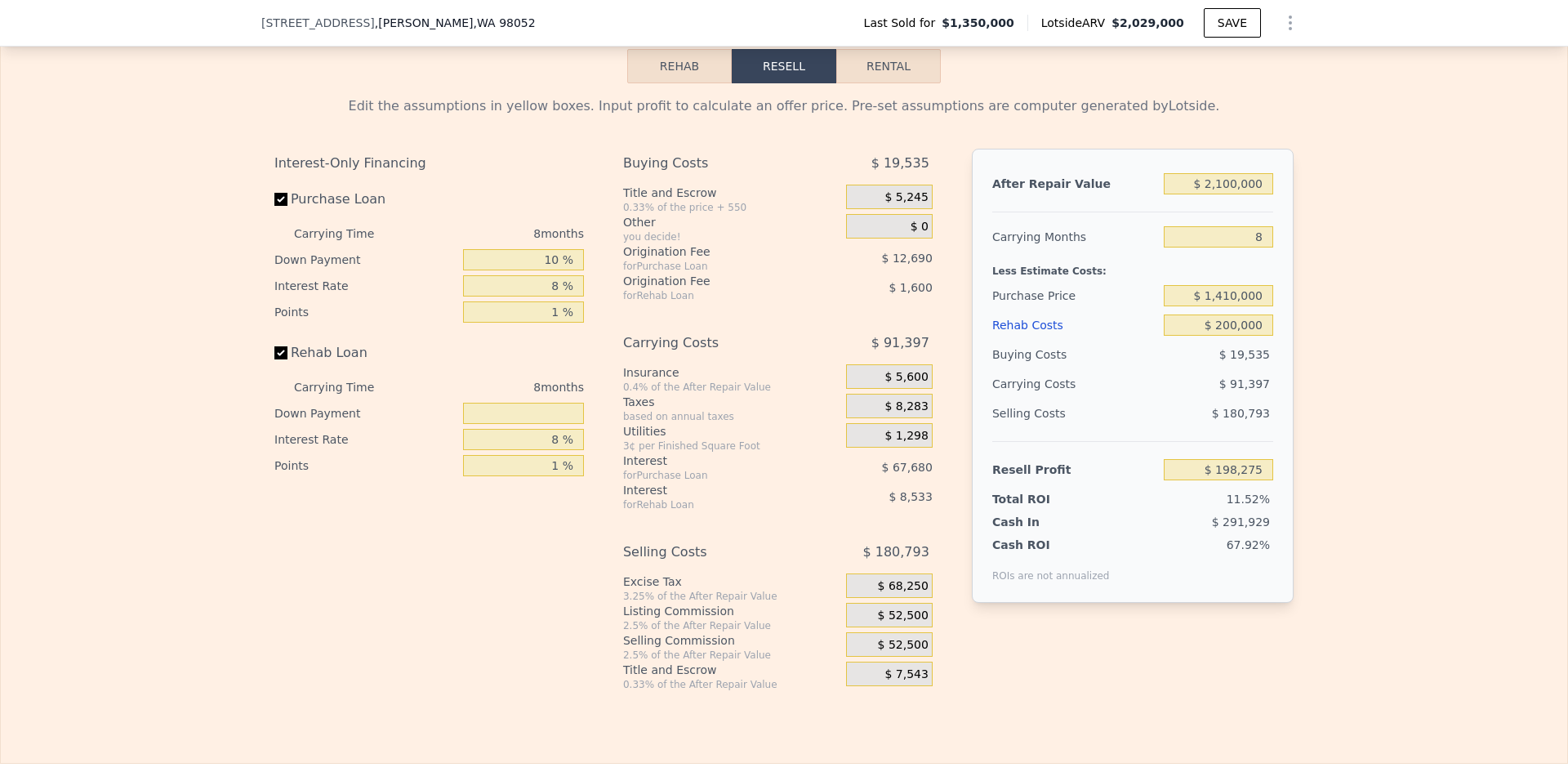
click at [869, 638] on div "$ 52,500" at bounding box center [889, 645] width 87 height 25
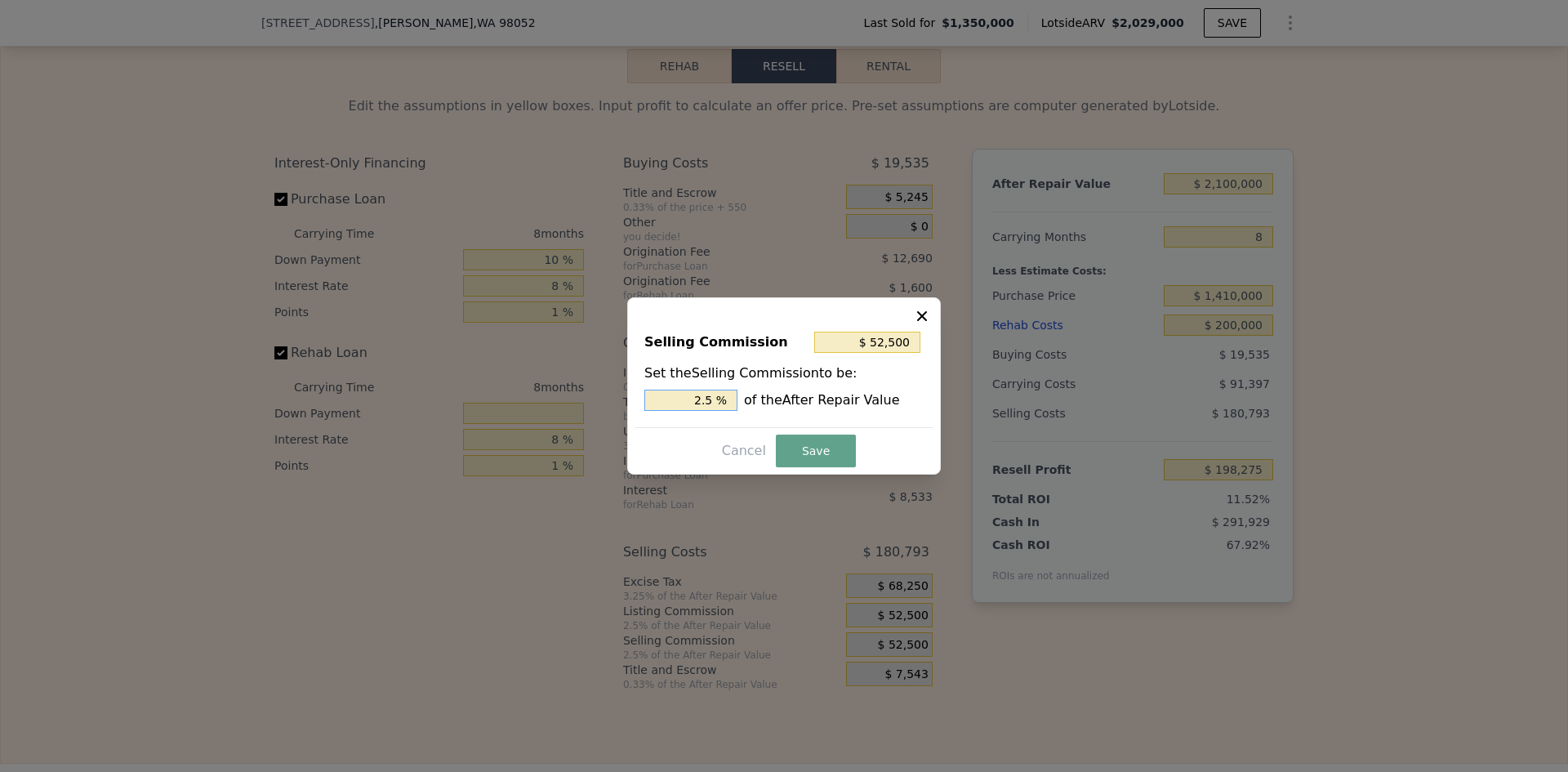
drag, startPoint x: 691, startPoint y: 391, endPoint x: 712, endPoint y: 398, distance: 22.1
click at [712, 398] on input "2.5 %" at bounding box center [691, 400] width 93 height 21
type input "$ 63,000"
type input "3 %"
click at [816, 440] on button "Save" at bounding box center [815, 451] width 80 height 32
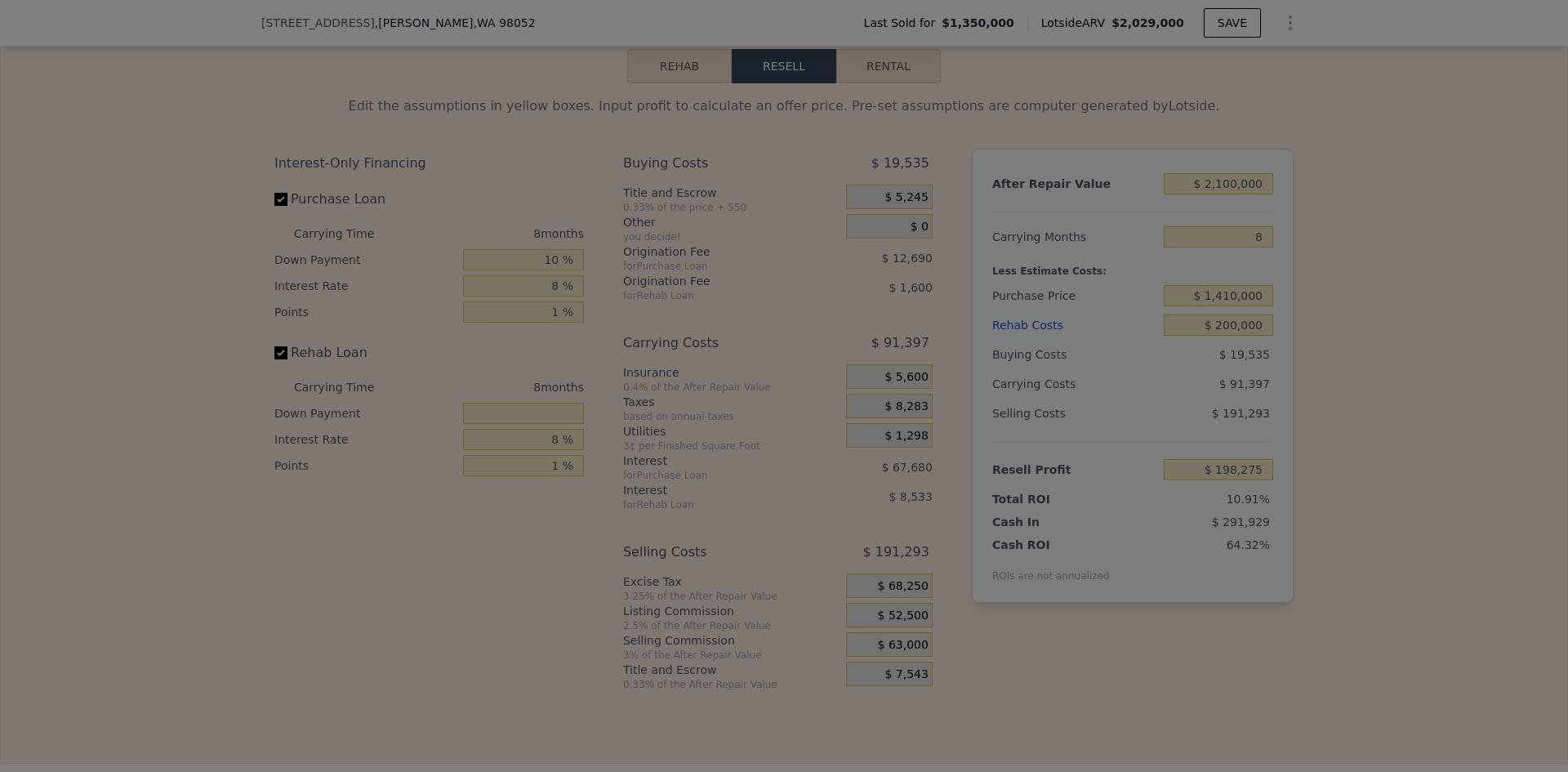
type input "$ 187,775"
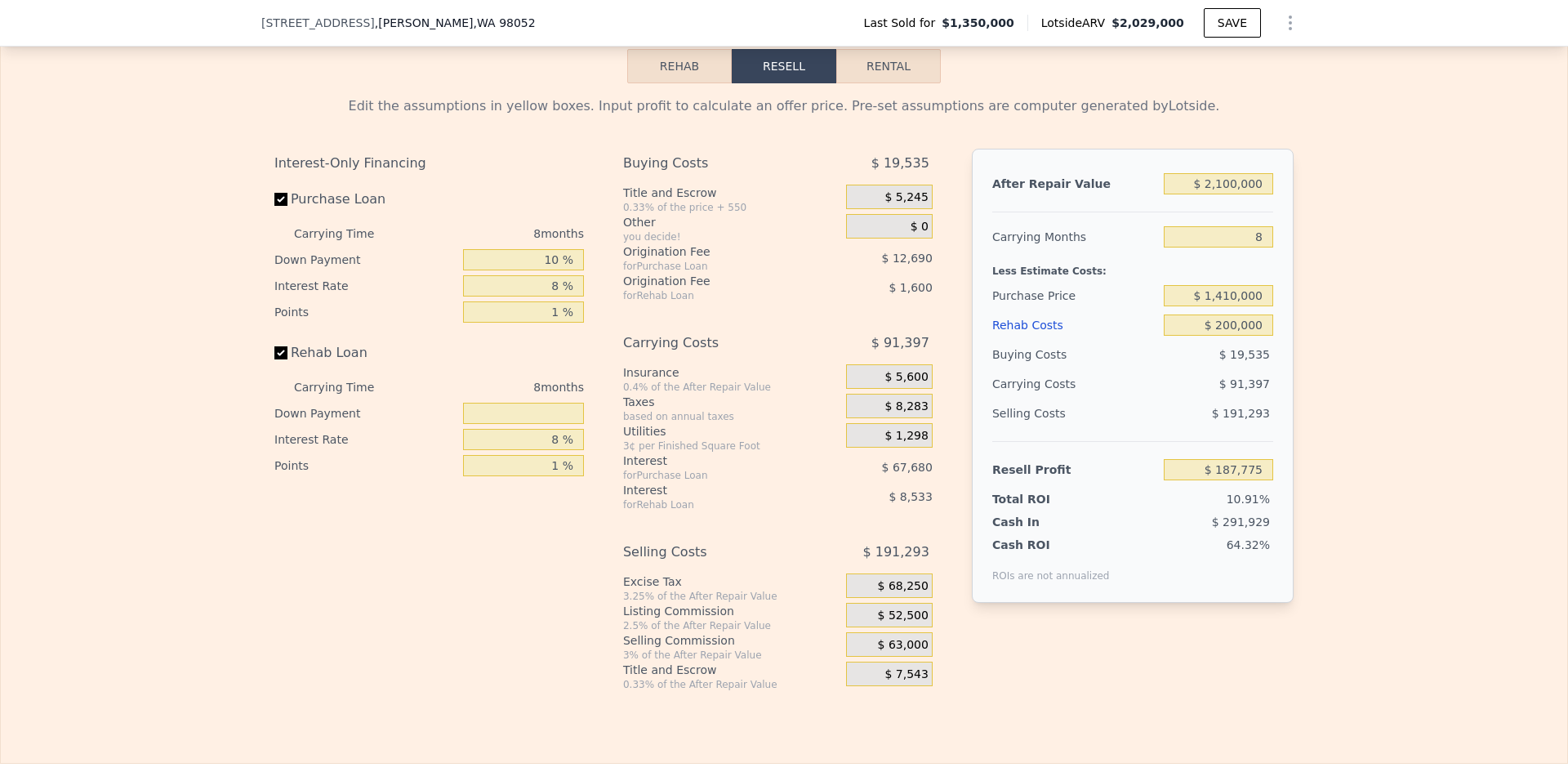
click at [1194, 690] on div "Interest-Only Financing Purchase Loan Carrying Time 8 months Down Payment 10 % …" at bounding box center [784, 419] width 1019 height 542
